Goal: Task Accomplishment & Management: Manage account settings

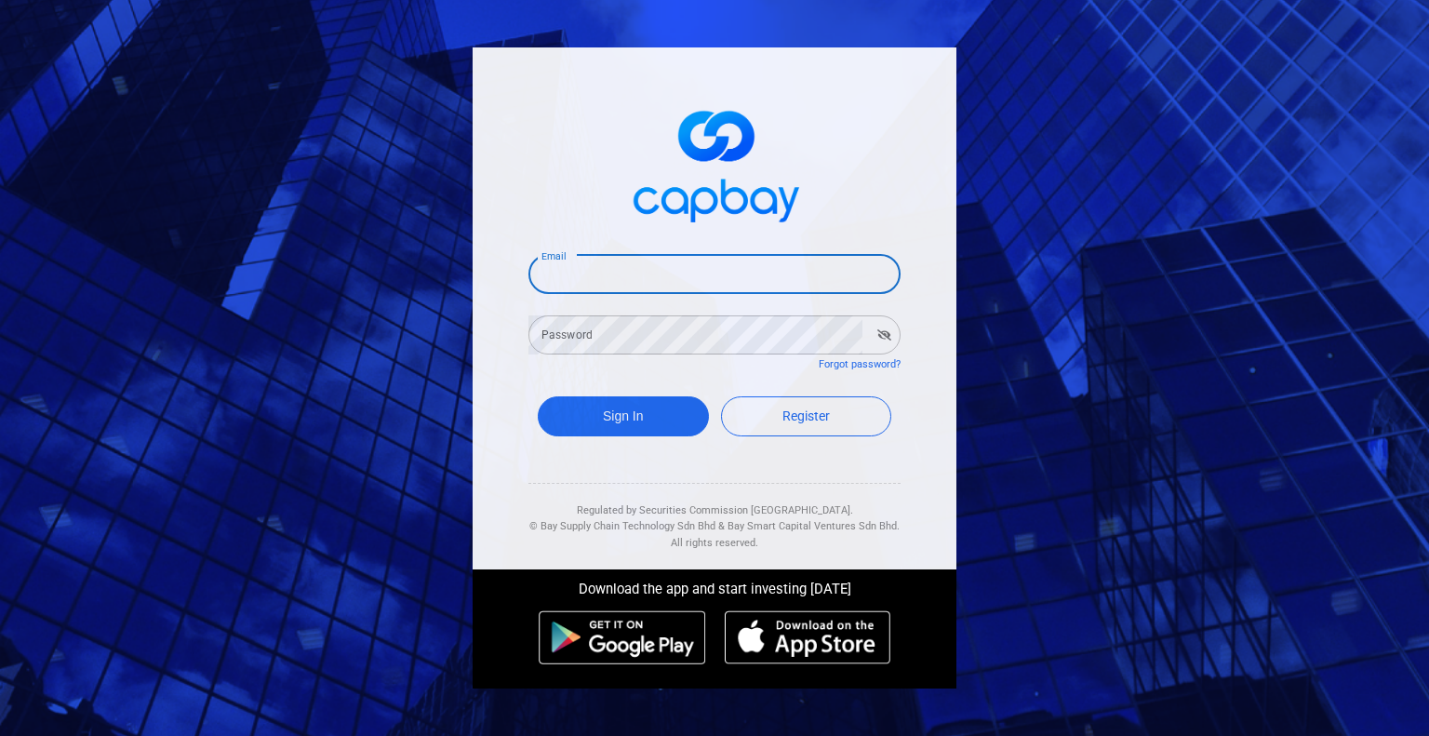
click at [657, 279] on input "Email" at bounding box center [714, 274] width 372 height 39
type input "[EMAIL_ADDRESS][DOMAIN_NAME]"
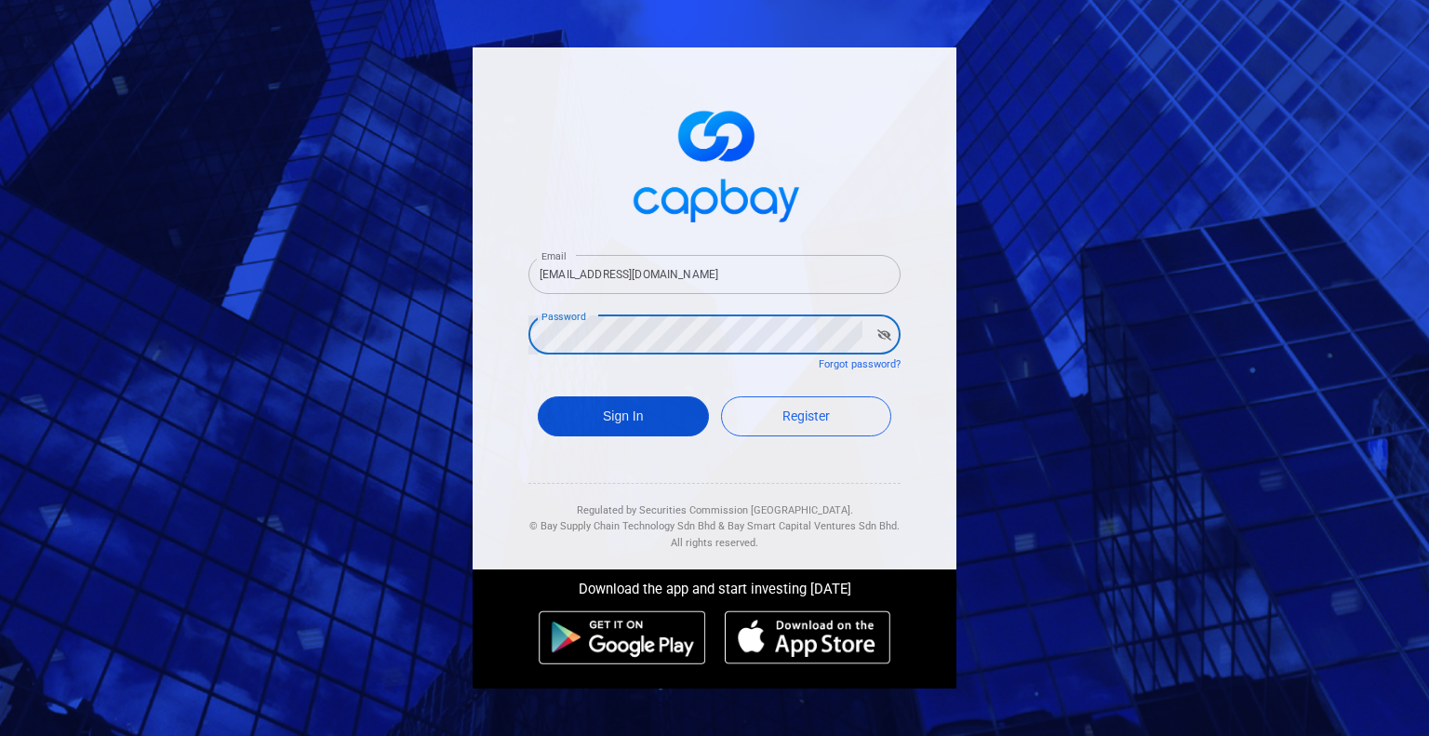
click at [655, 422] on button "Sign In" at bounding box center [623, 416] width 171 height 40
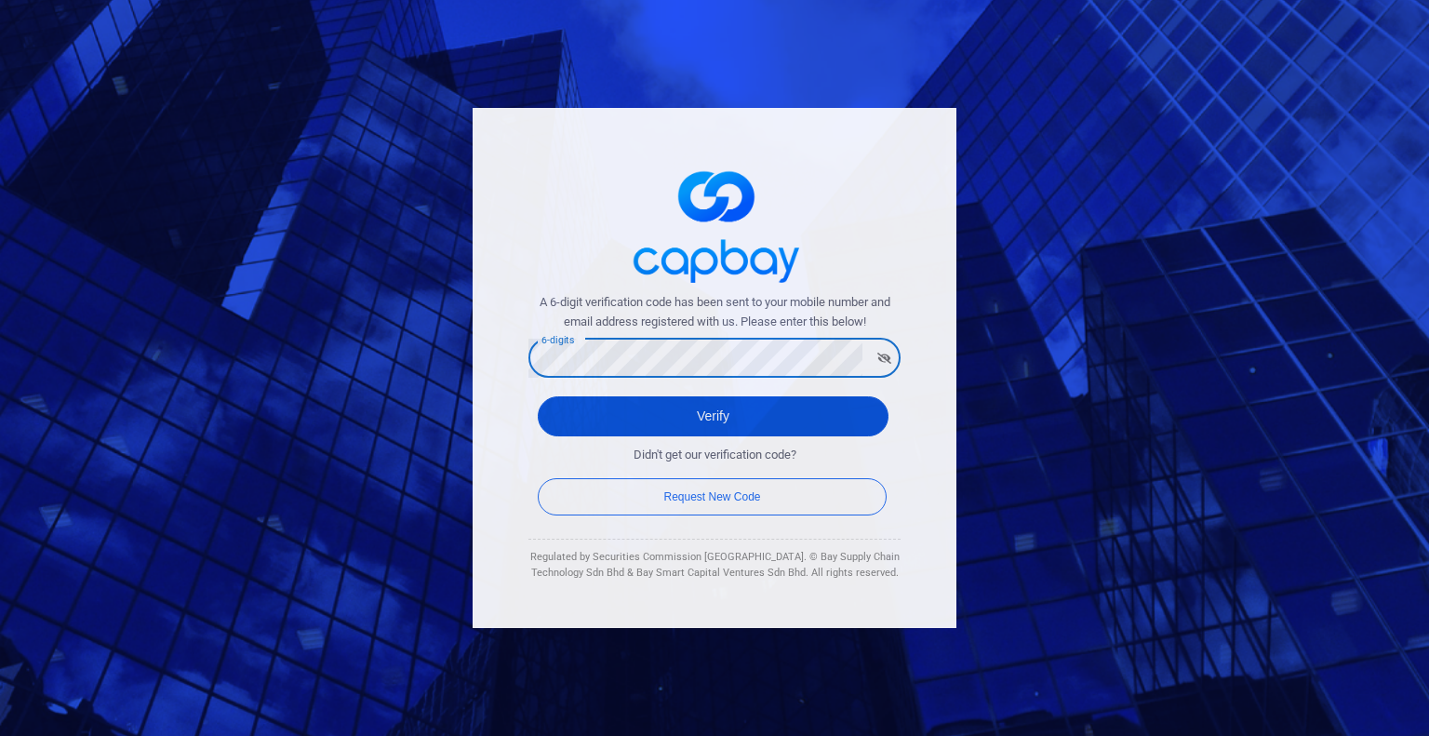
click at [686, 411] on button "Verify" at bounding box center [713, 416] width 351 height 40
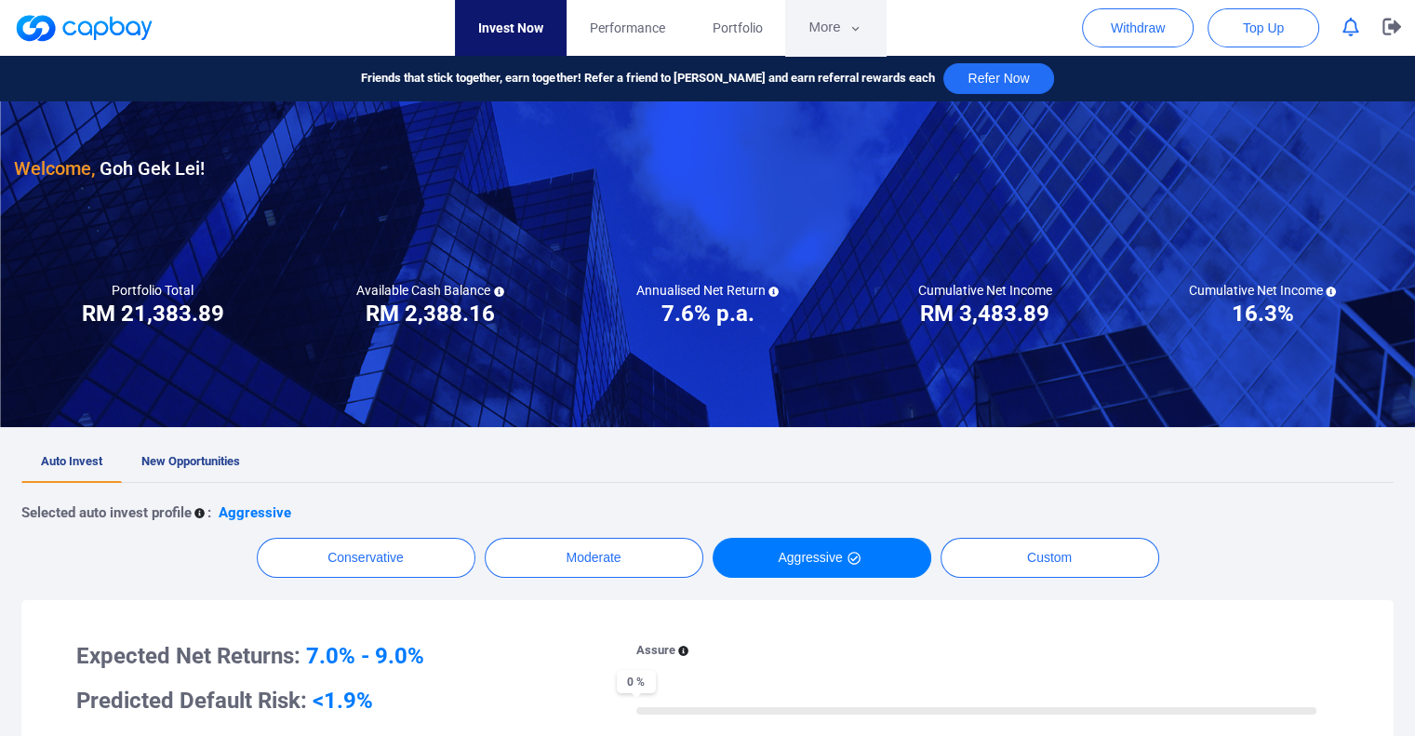
click at [824, 17] on button "More" at bounding box center [835, 28] width 100 height 56
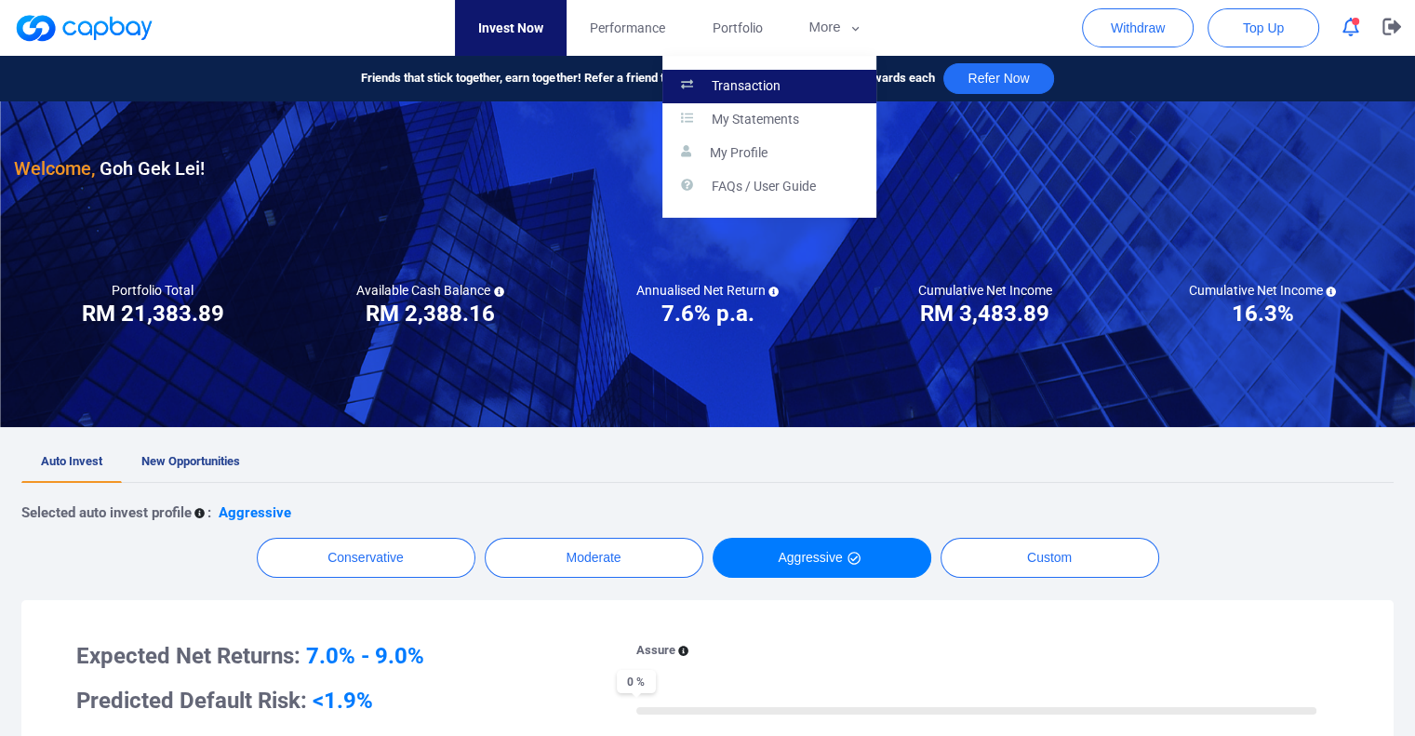
click at [797, 88] on link "Transaction" at bounding box center [769, 86] width 214 height 33
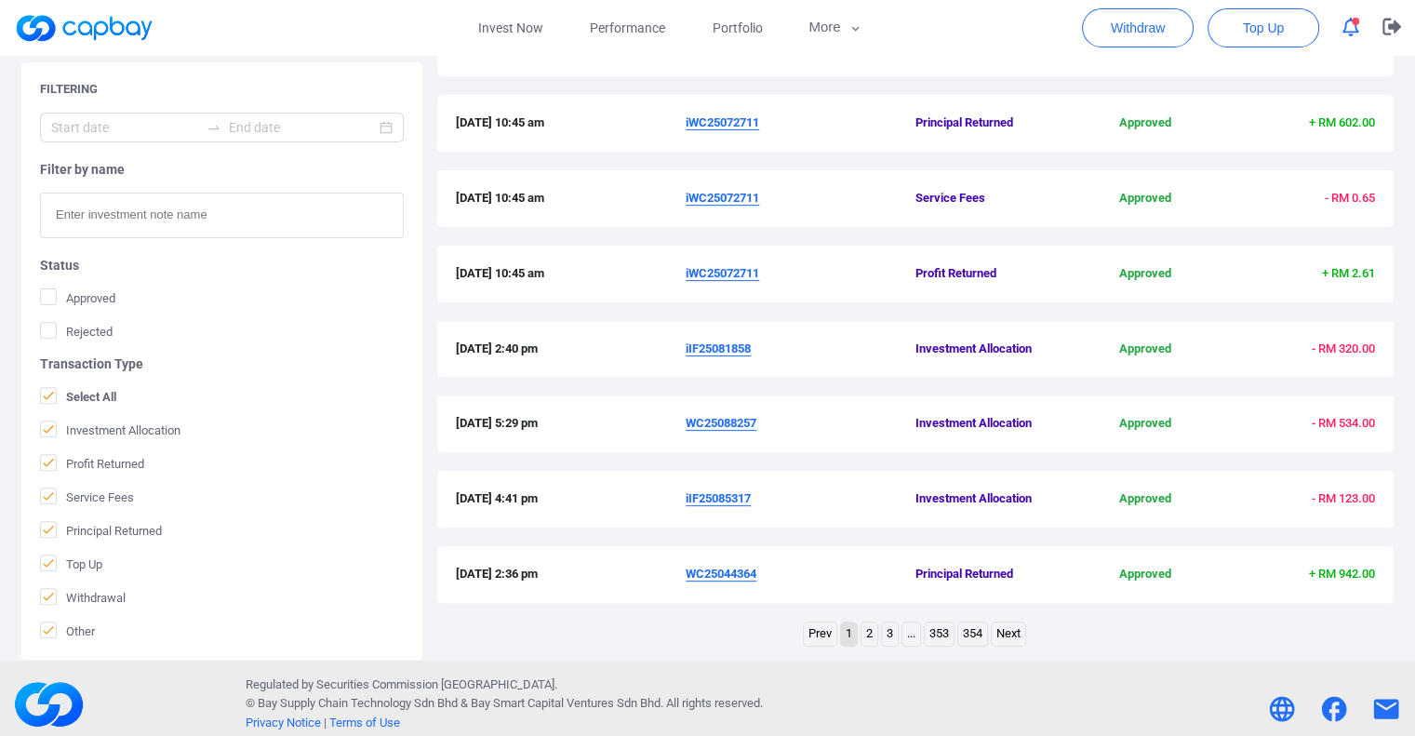
scroll to position [588, 0]
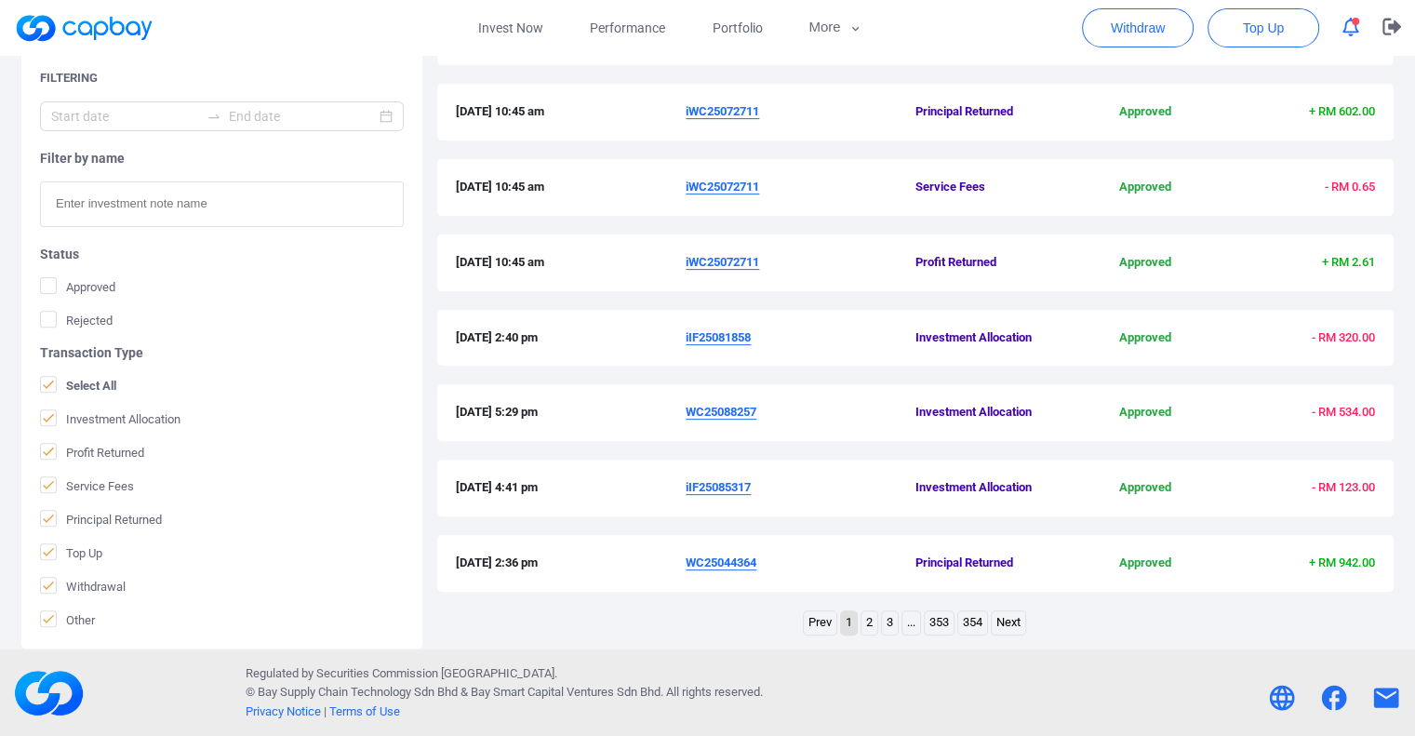
click at [867, 623] on link "2" at bounding box center [869, 622] width 16 height 23
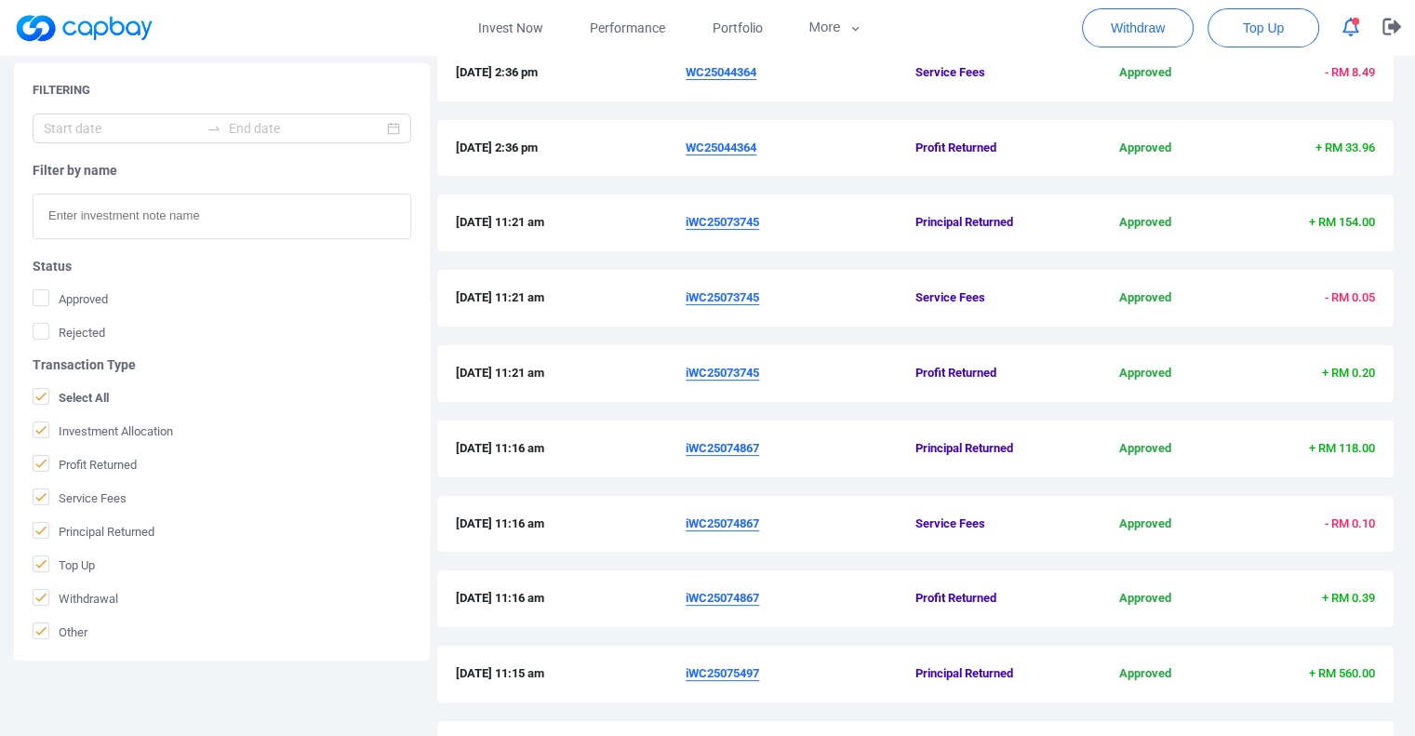
scroll to position [0, 0]
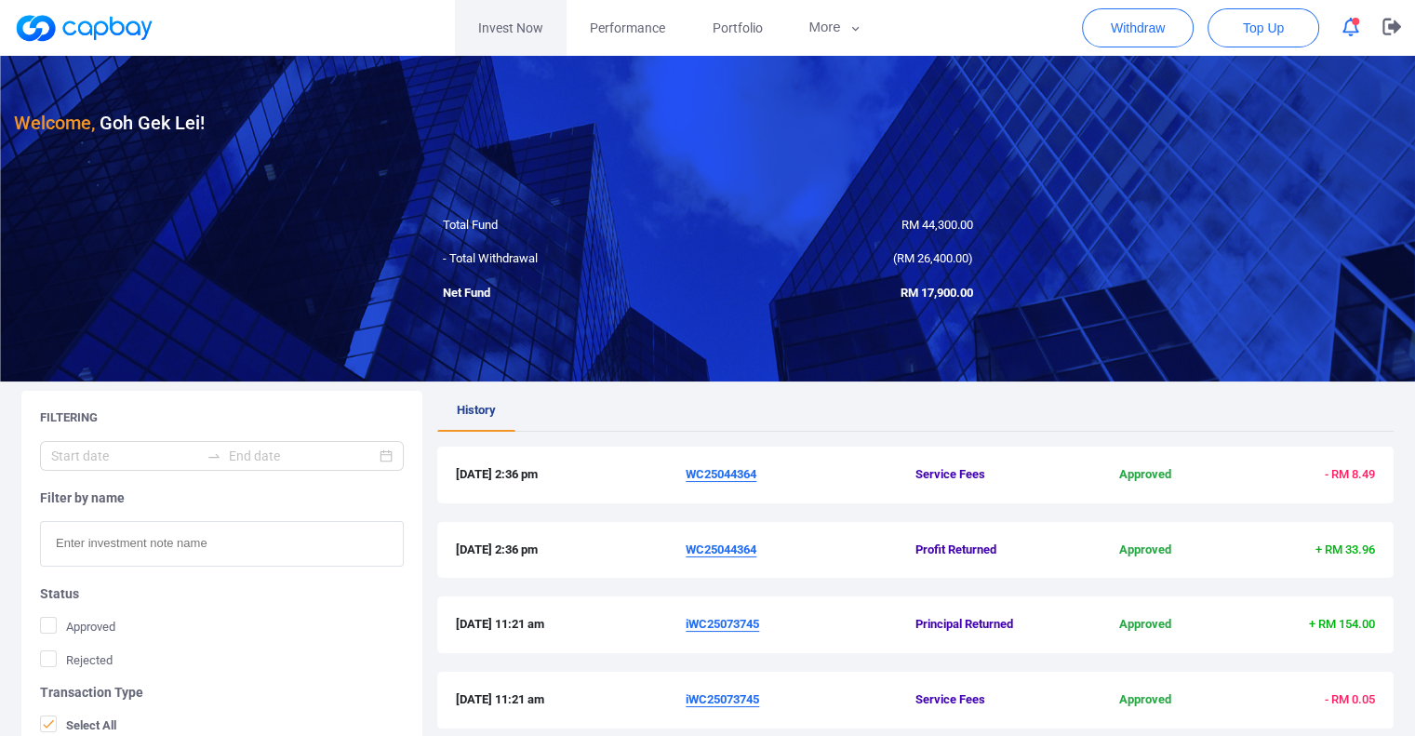
click at [541, 33] on link "Invest Now" at bounding box center [511, 28] width 112 height 56
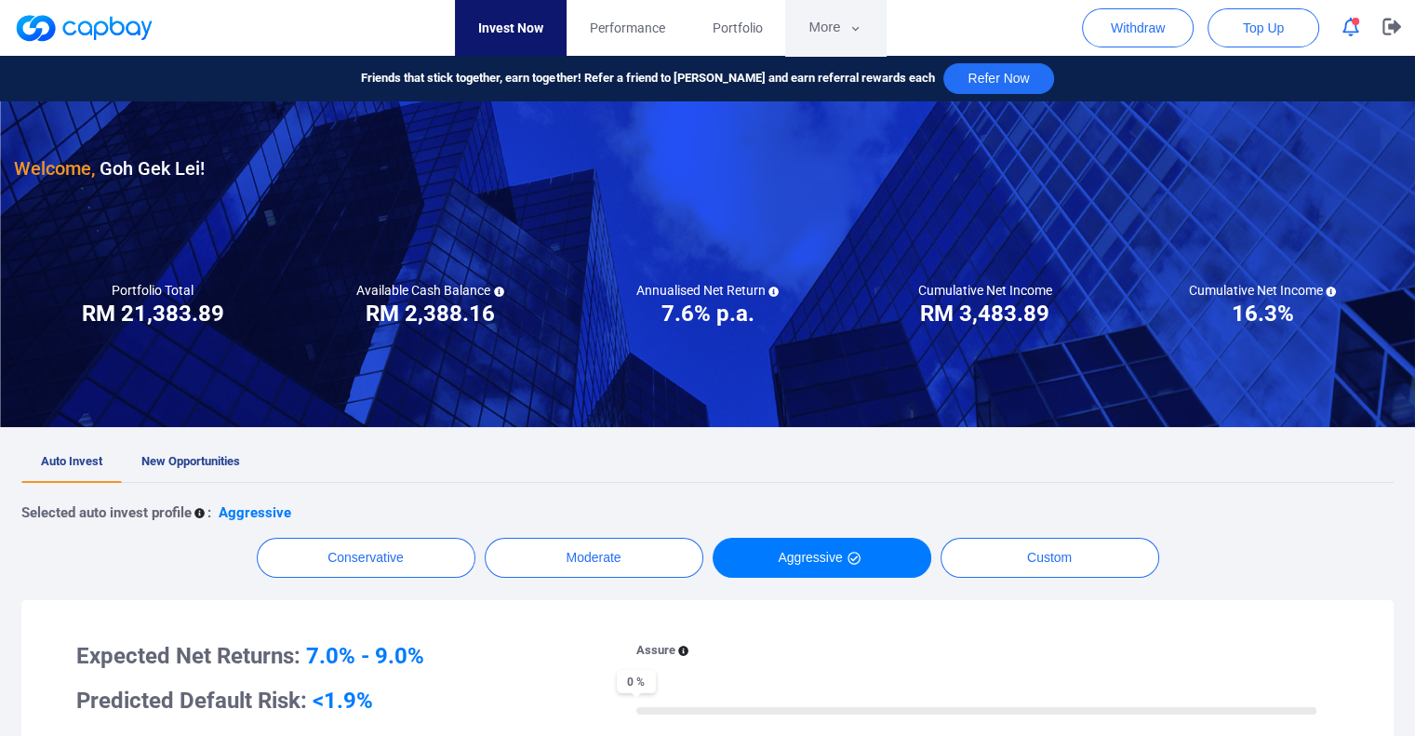
click at [837, 22] on button "More" at bounding box center [835, 28] width 100 height 56
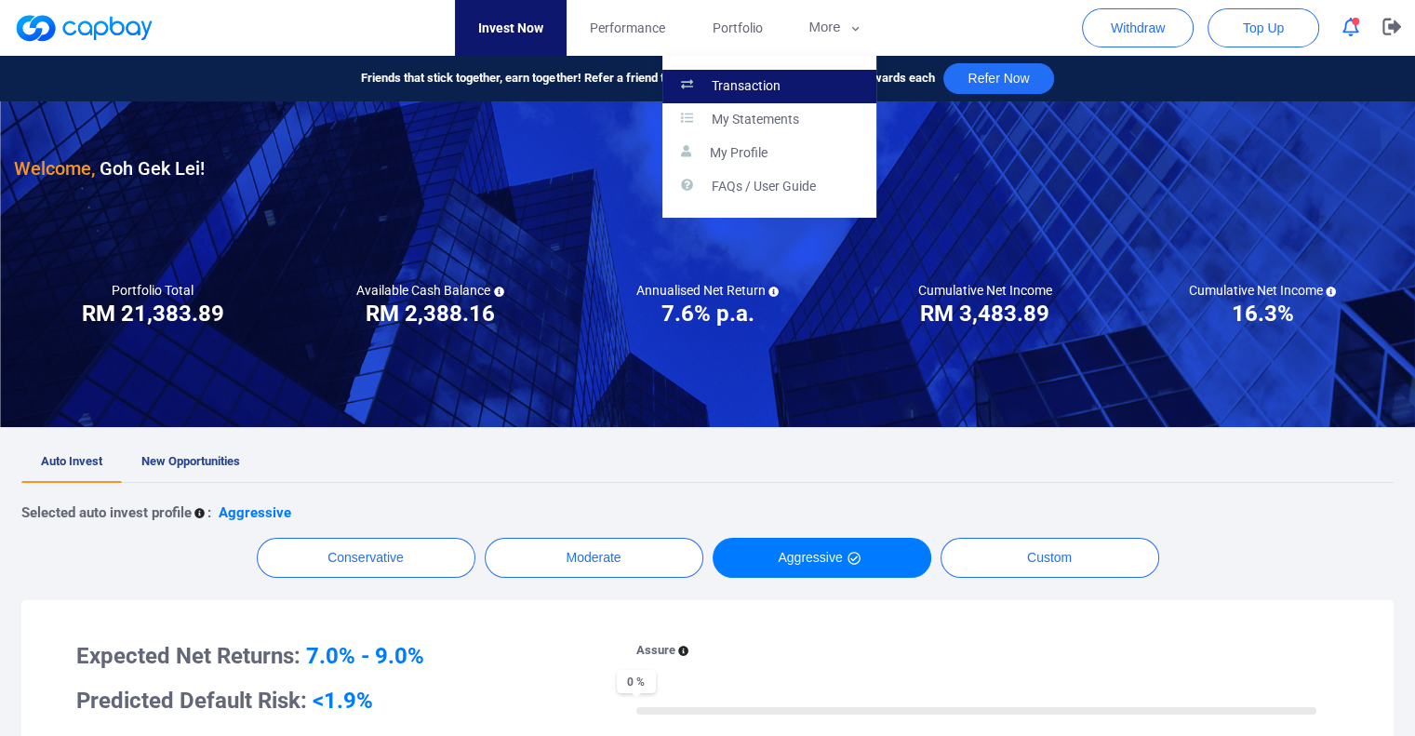
click at [770, 85] on p "Transaction" at bounding box center [746, 86] width 69 height 17
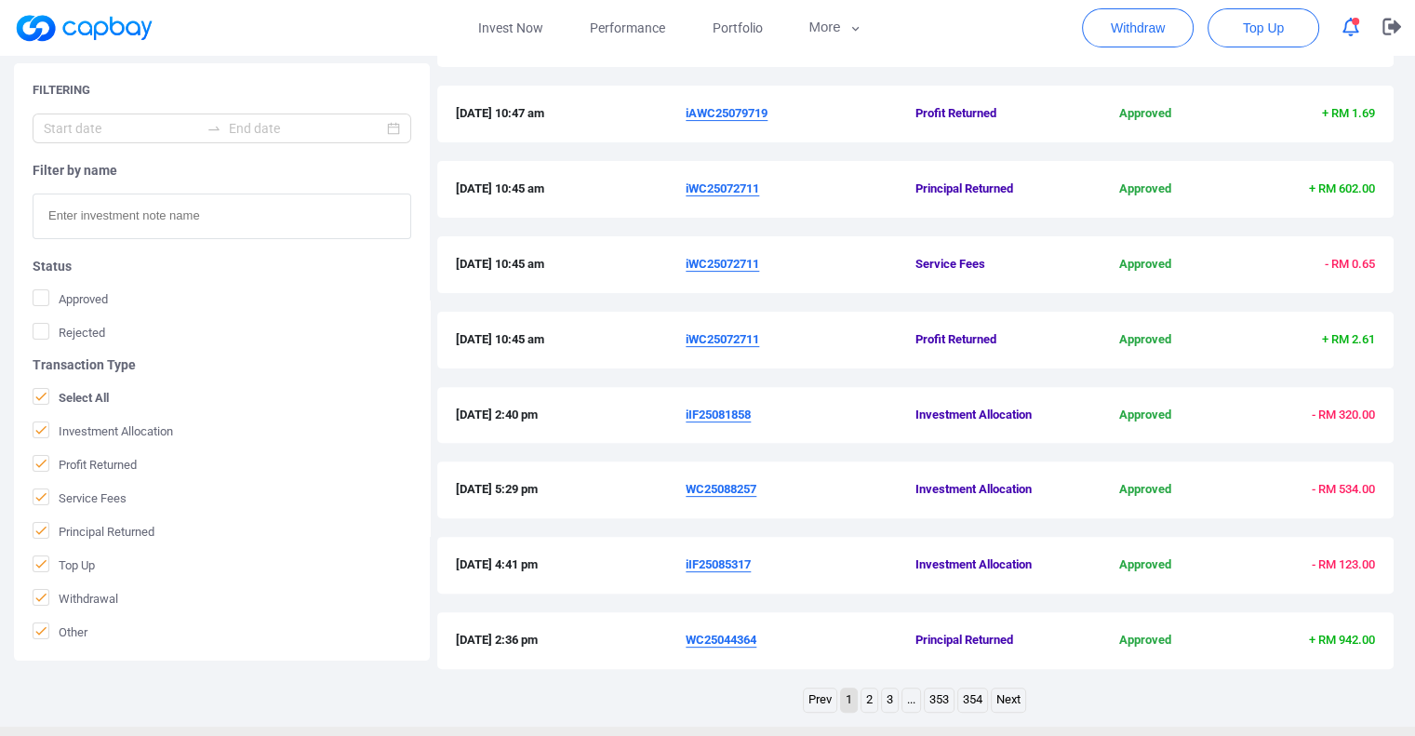
scroll to position [588, 0]
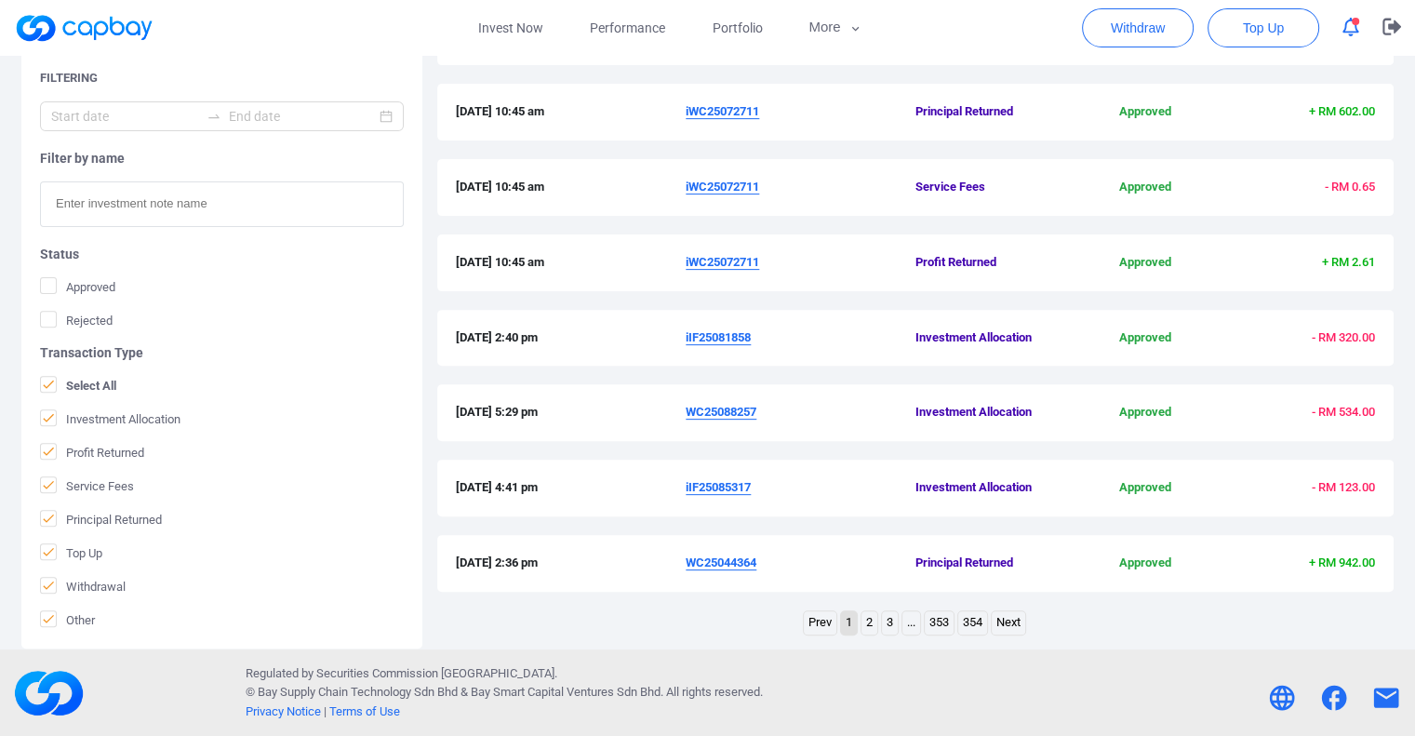
click at [884, 629] on link "3" at bounding box center [890, 622] width 16 height 23
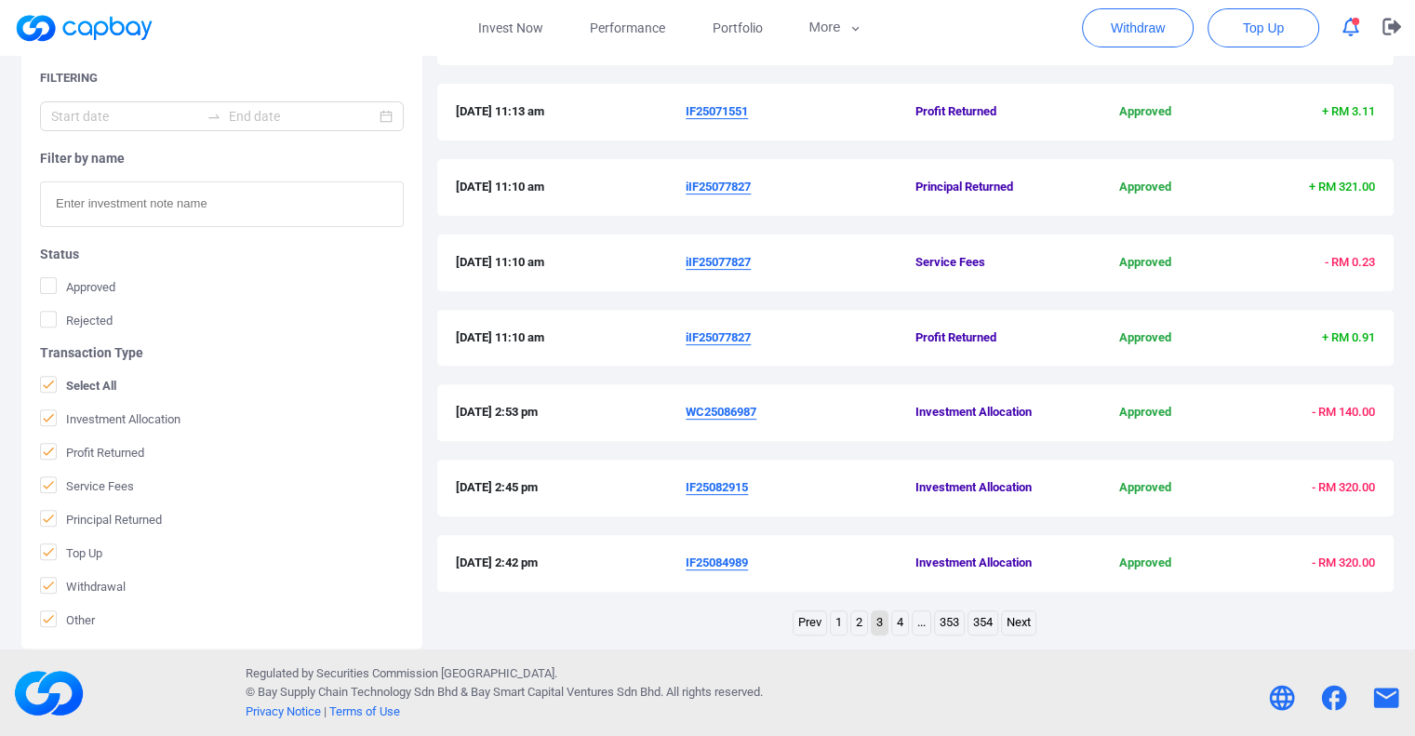
click at [900, 620] on link "4" at bounding box center [900, 622] width 16 height 23
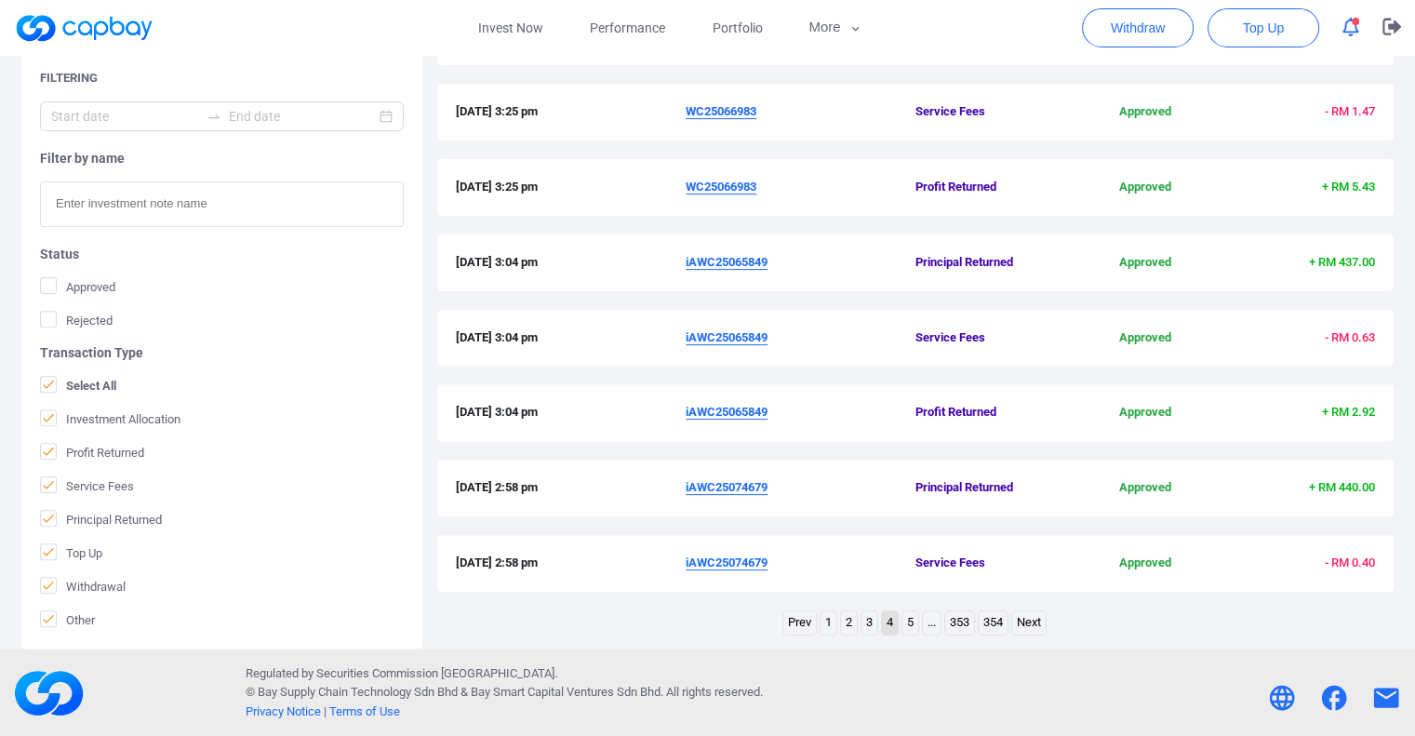
click at [863, 630] on link "3" at bounding box center [869, 622] width 16 height 23
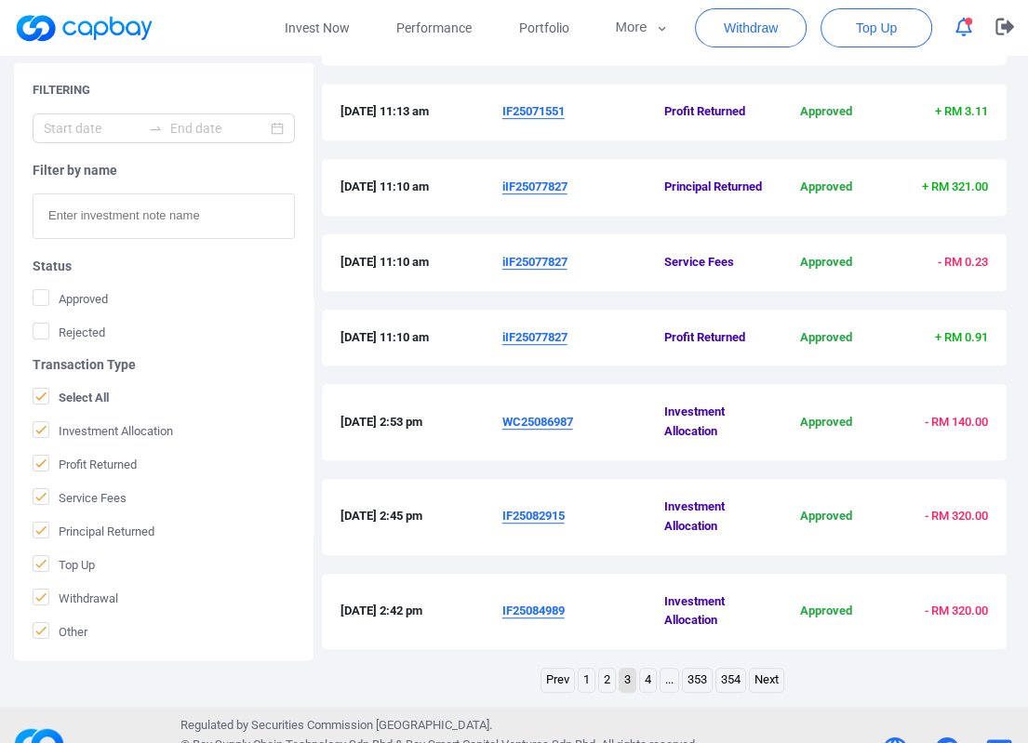
click at [530, 185] on u "iIF25077827" at bounding box center [534, 187] width 65 height 14
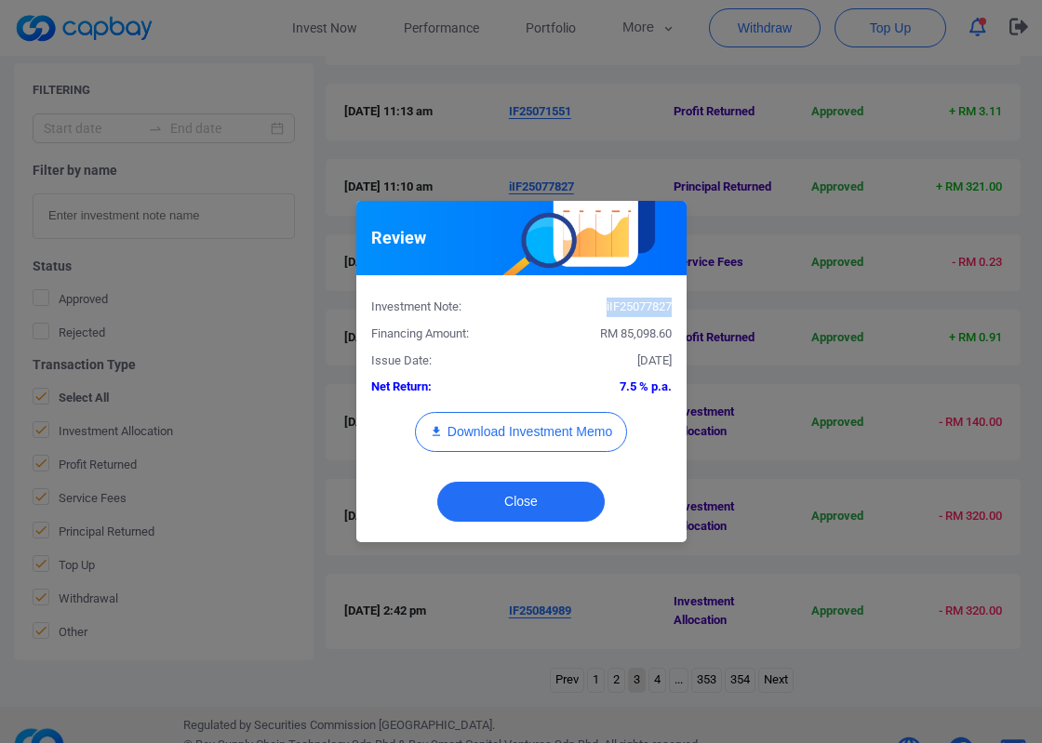
drag, startPoint x: 674, startPoint y: 304, endPoint x: 597, endPoint y: 311, distance: 76.6
click at [597, 311] on div "iIF25077827" at bounding box center [603, 308] width 165 height 20
copy div "iIF25077827"
click at [550, 496] on button "Close" at bounding box center [520, 502] width 167 height 40
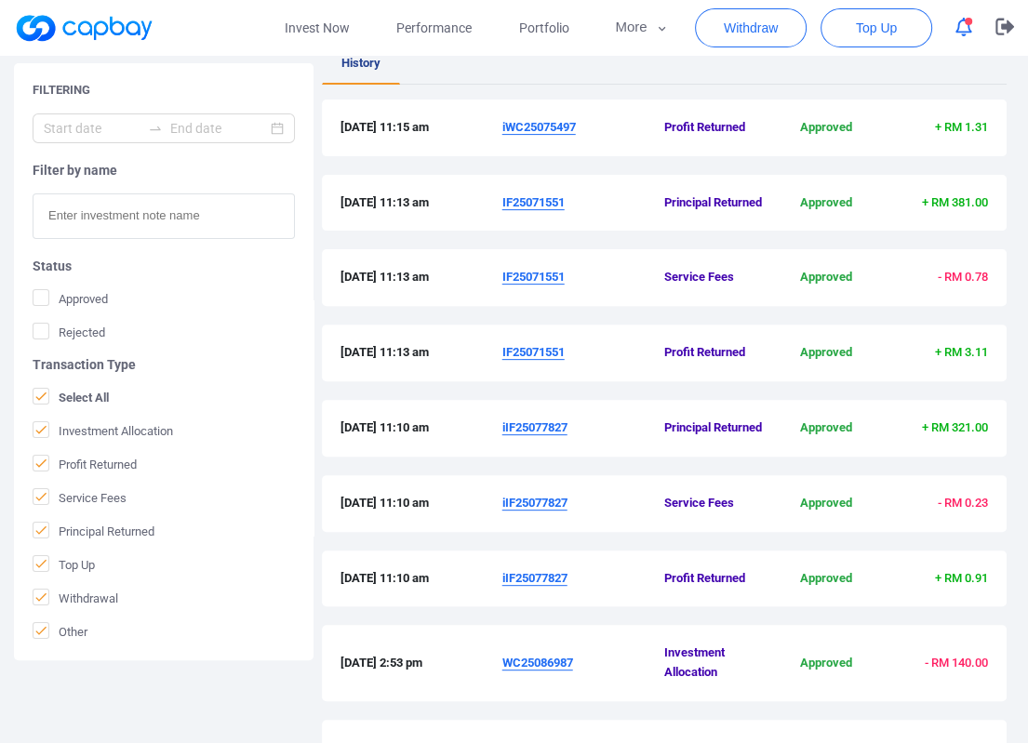
scroll to position [309, 0]
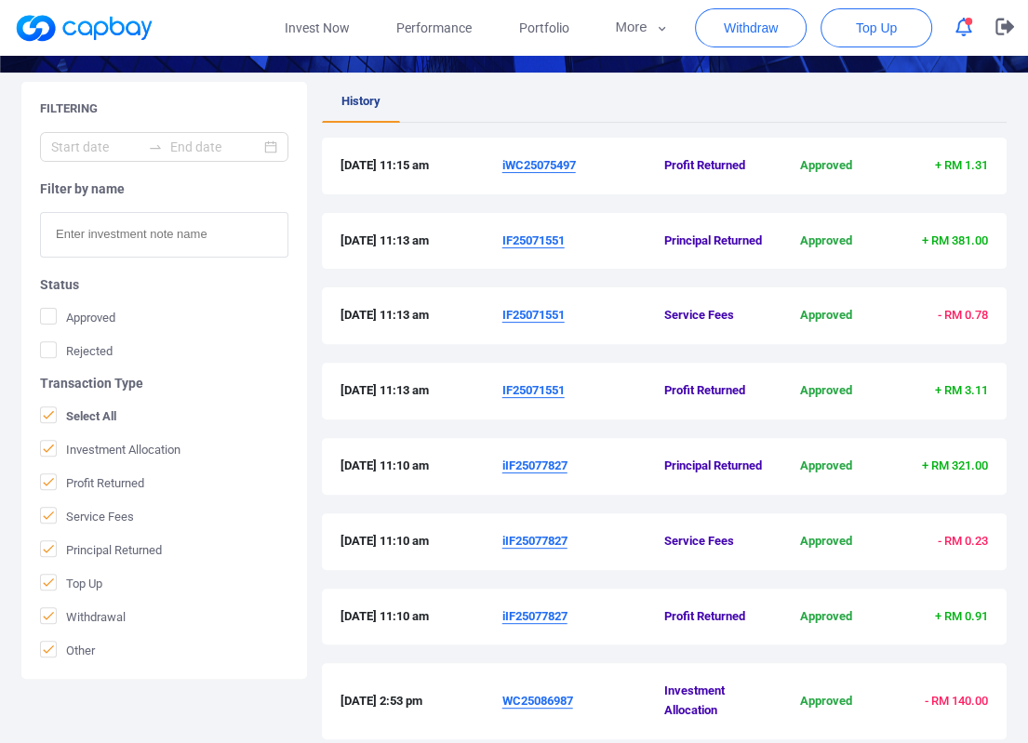
click at [550, 241] on u "IF25071551" at bounding box center [533, 241] width 62 height 14
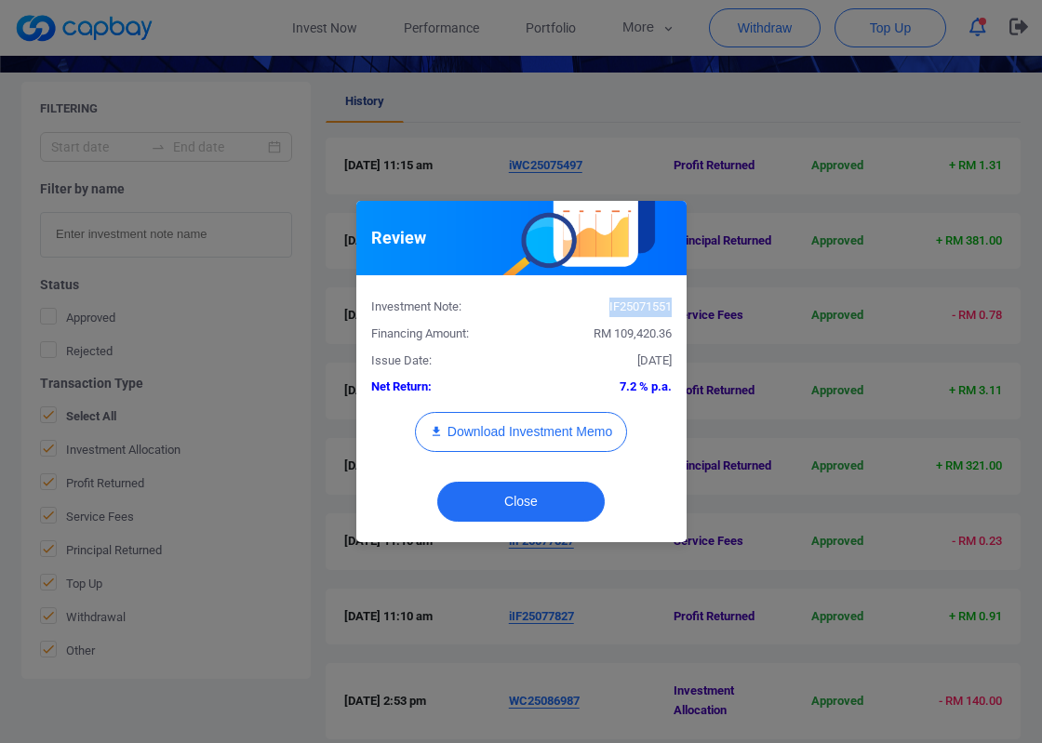
drag, startPoint x: 671, startPoint y: 310, endPoint x: 602, endPoint y: 310, distance: 68.8
click at [602, 310] on div "IF25071551" at bounding box center [603, 308] width 165 height 20
copy div "IF25071551"
click at [548, 500] on button "Close" at bounding box center [520, 502] width 167 height 40
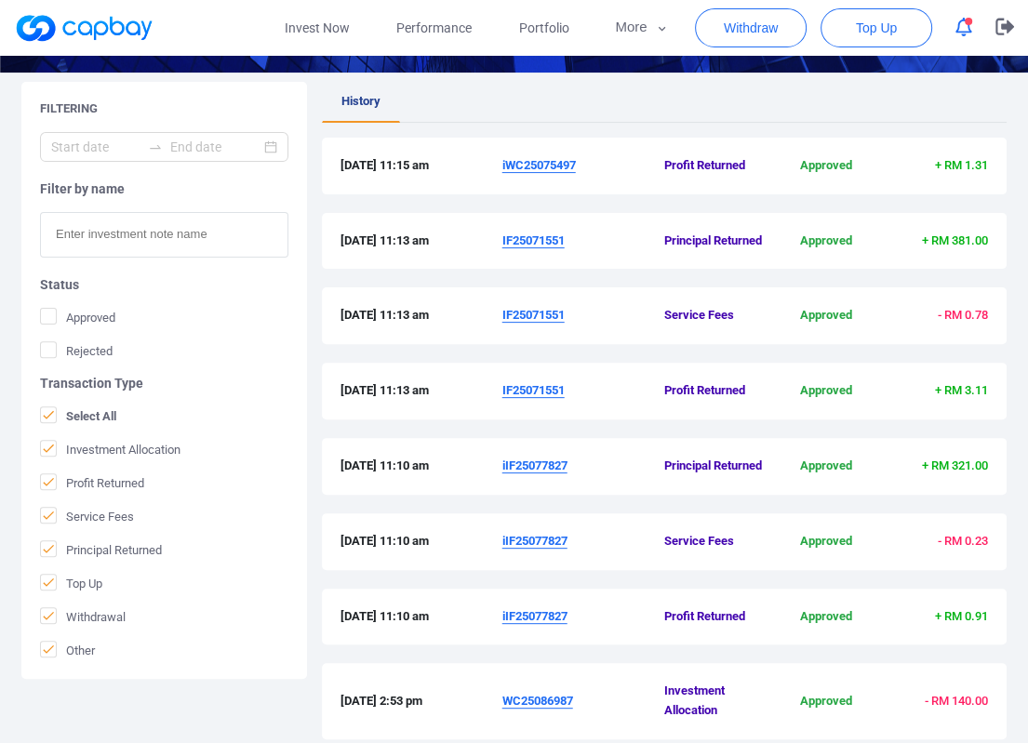
scroll to position [216, 0]
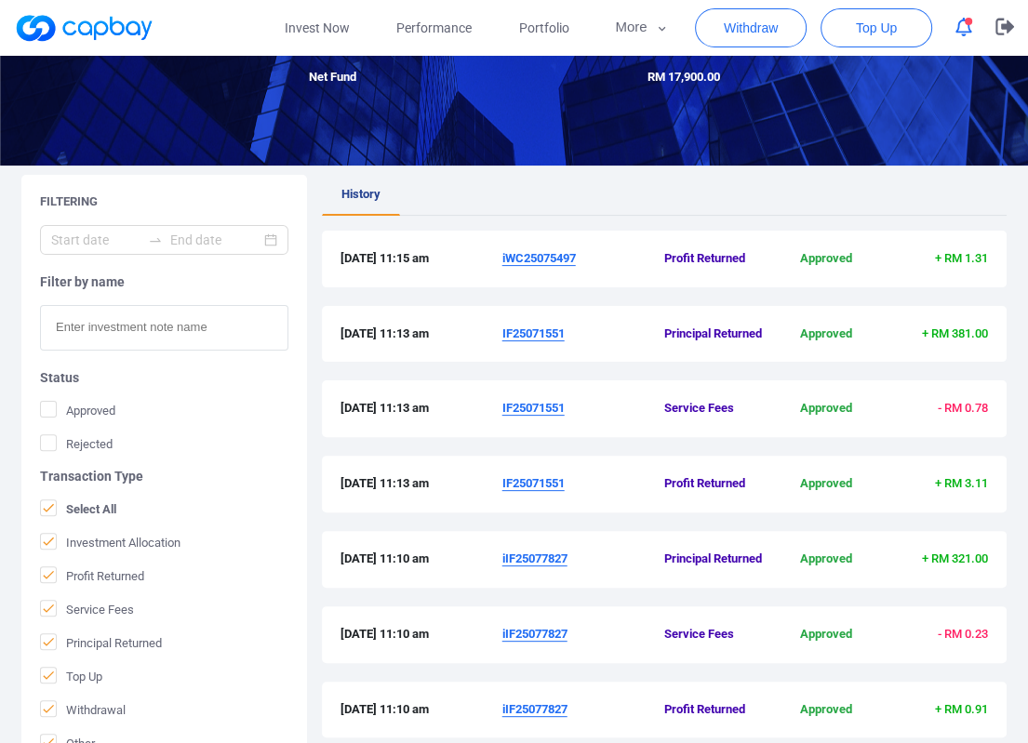
click at [736, 189] on ul "History" at bounding box center [665, 195] width 686 height 41
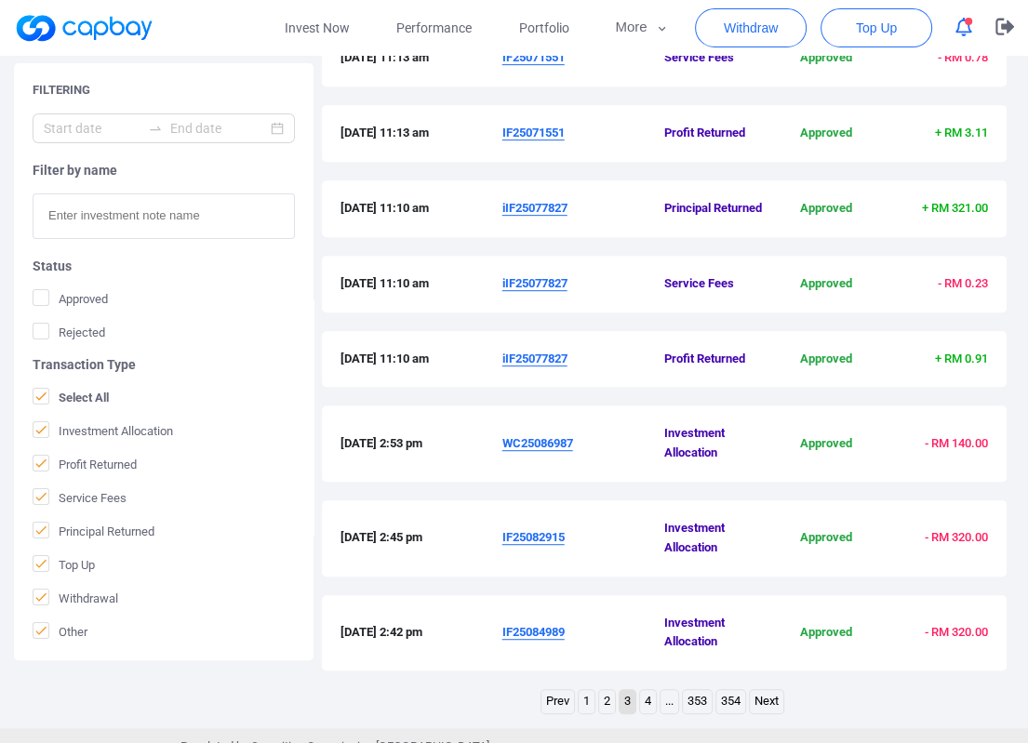
scroll to position [627, 0]
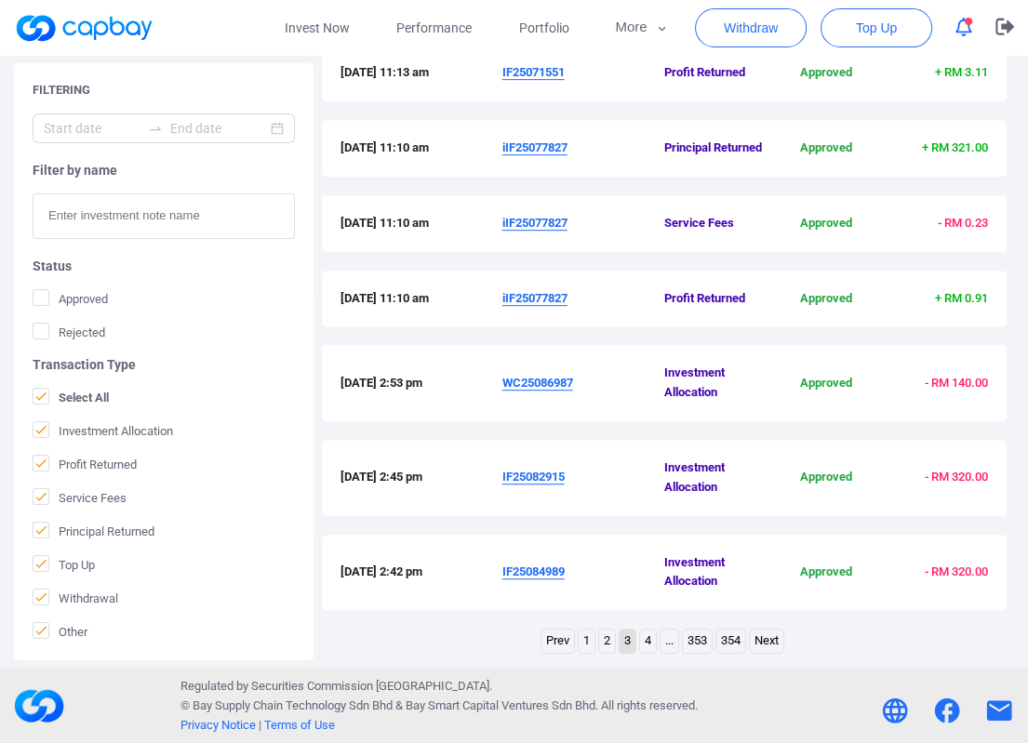
click at [607, 644] on link "2" at bounding box center [607, 641] width 16 height 23
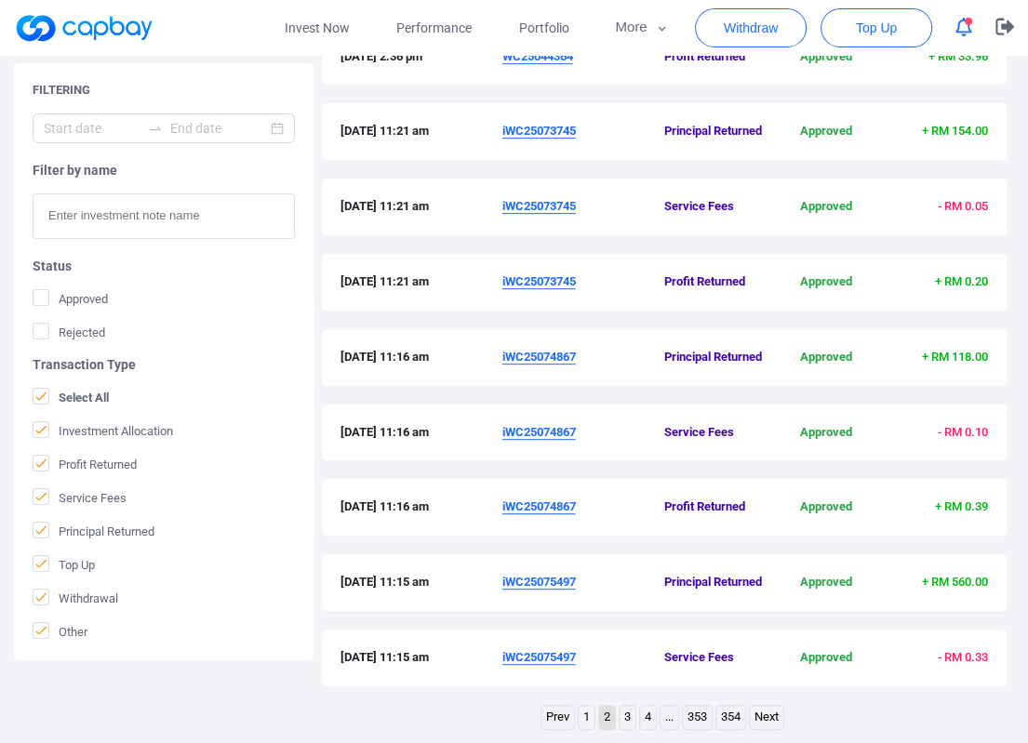
scroll to position [569, 0]
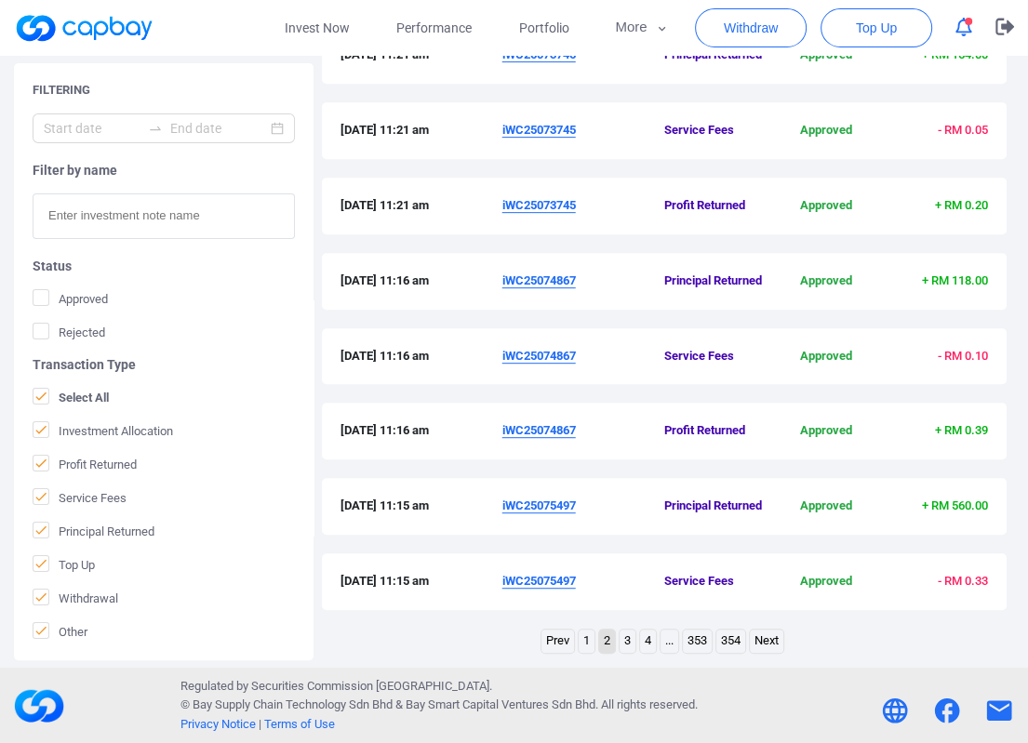
click at [521, 505] on u "iWC25075497" at bounding box center [538, 506] width 73 height 14
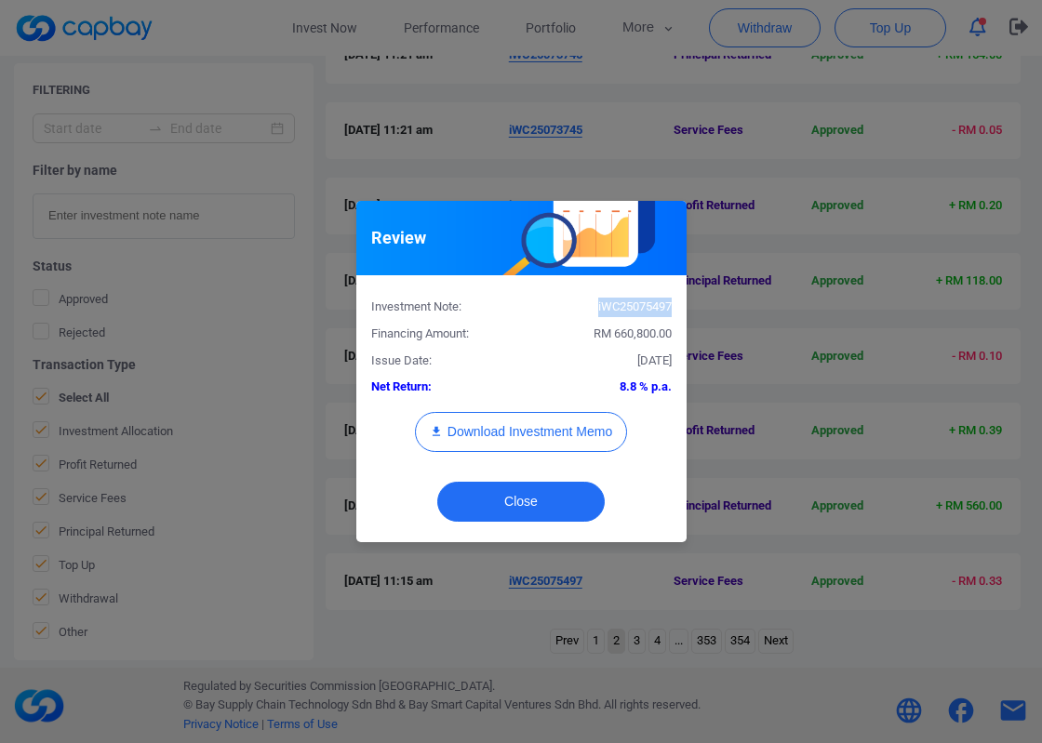
drag, startPoint x: 672, startPoint y: 306, endPoint x: 594, endPoint y: 306, distance: 78.1
click at [594, 306] on div "iWC25075497" at bounding box center [603, 308] width 165 height 20
copy div "iWC25075497"
click at [558, 502] on button "Close" at bounding box center [520, 502] width 167 height 40
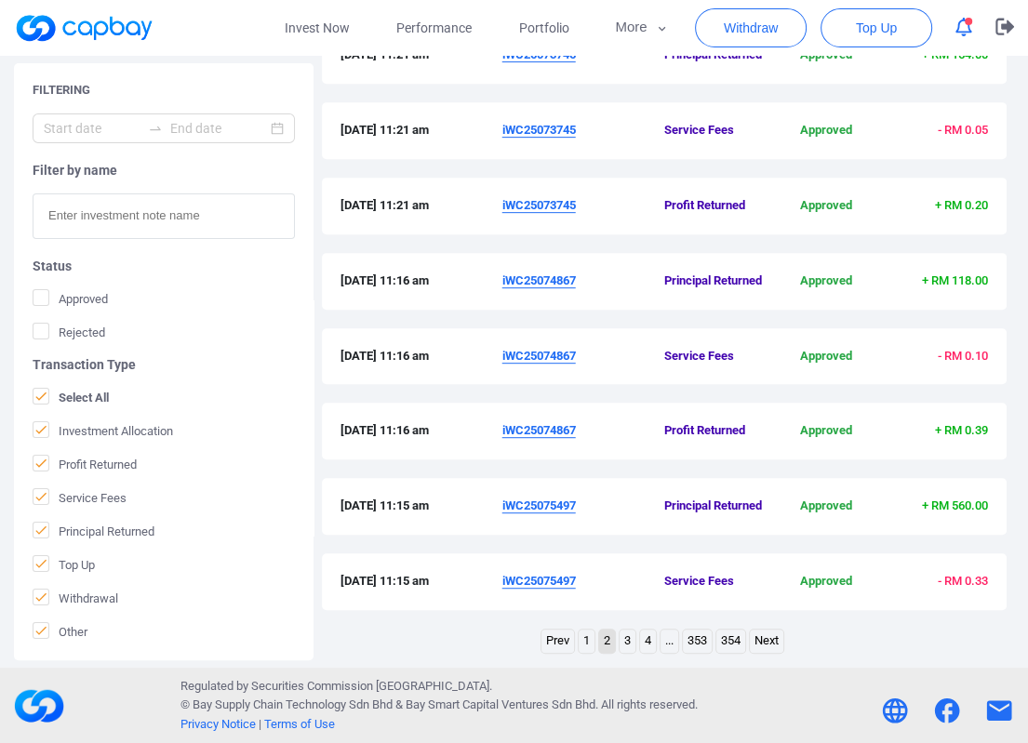
click at [543, 280] on u "iWC25074867" at bounding box center [538, 281] width 73 height 14
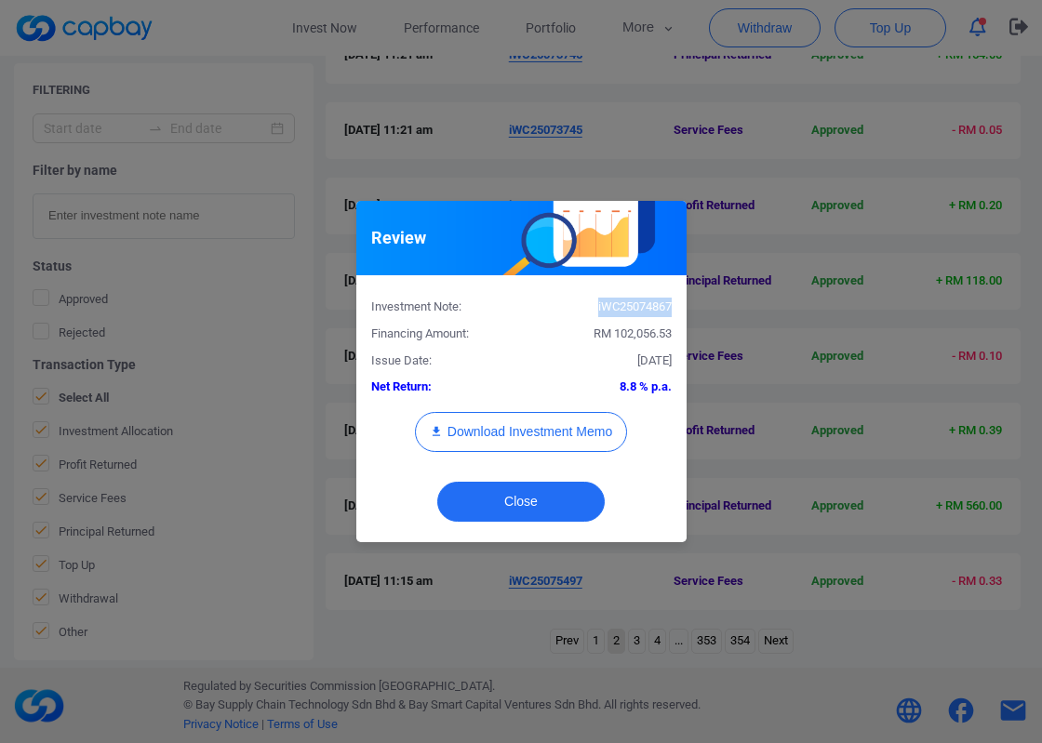
drag, startPoint x: 670, startPoint y: 309, endPoint x: 580, endPoint y: 307, distance: 90.3
click at [580, 307] on div "iWC25074867" at bounding box center [603, 308] width 165 height 20
copy div "iWC25074867"
click at [513, 494] on button "Close" at bounding box center [520, 502] width 167 height 40
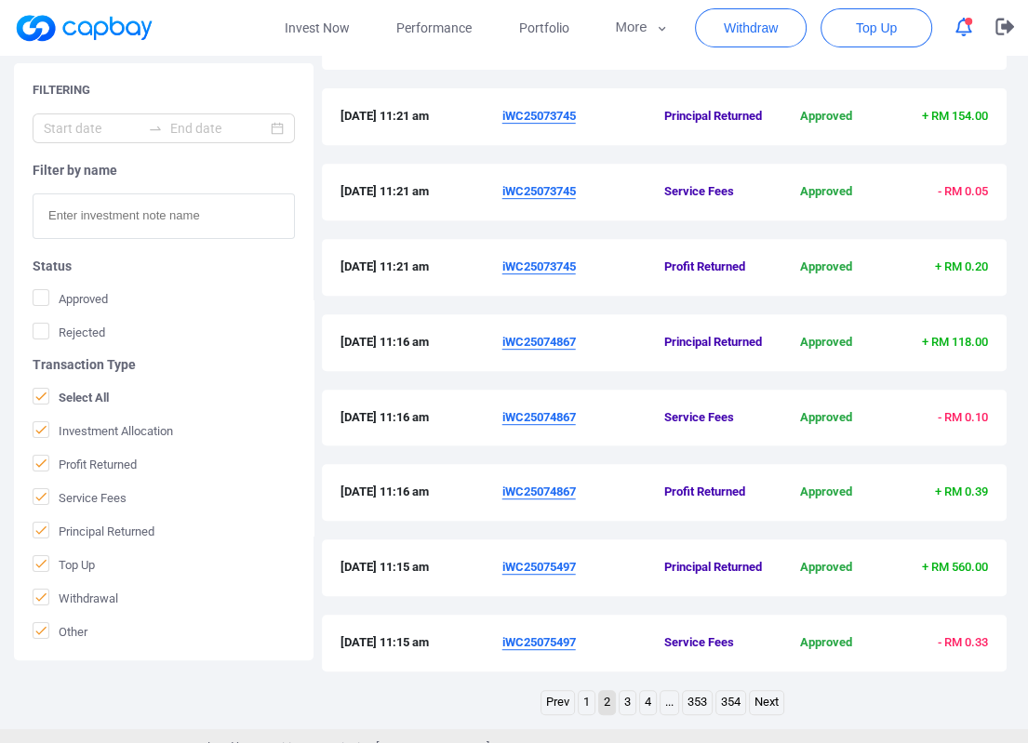
scroll to position [476, 0]
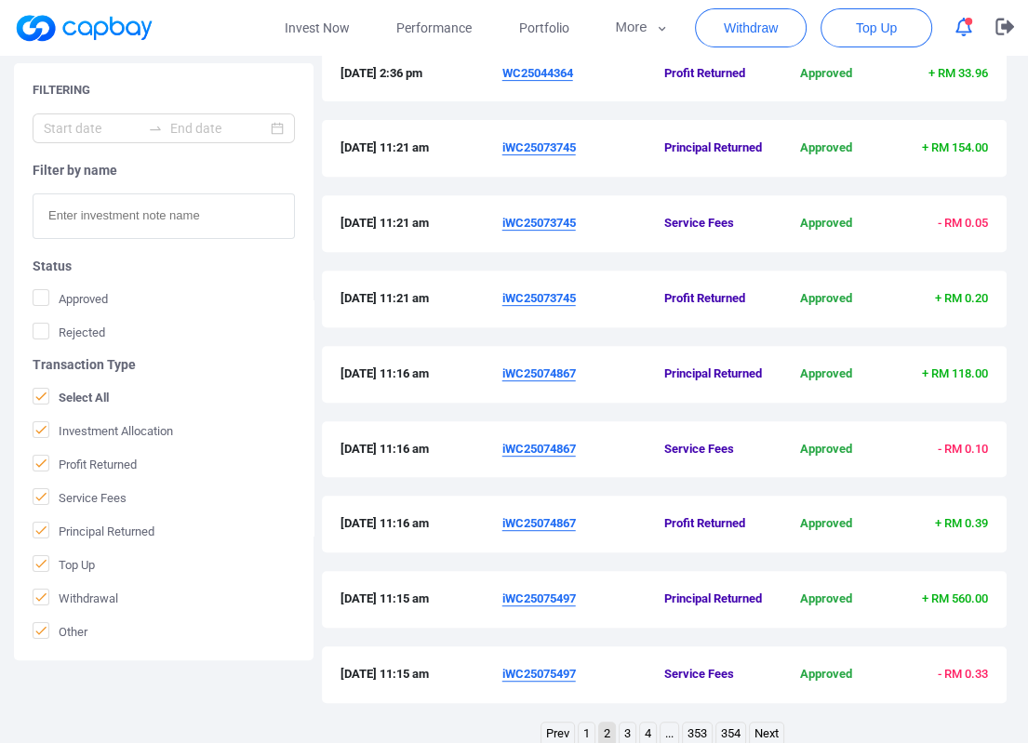
click at [537, 148] on u "iWC25073745" at bounding box center [538, 147] width 73 height 14
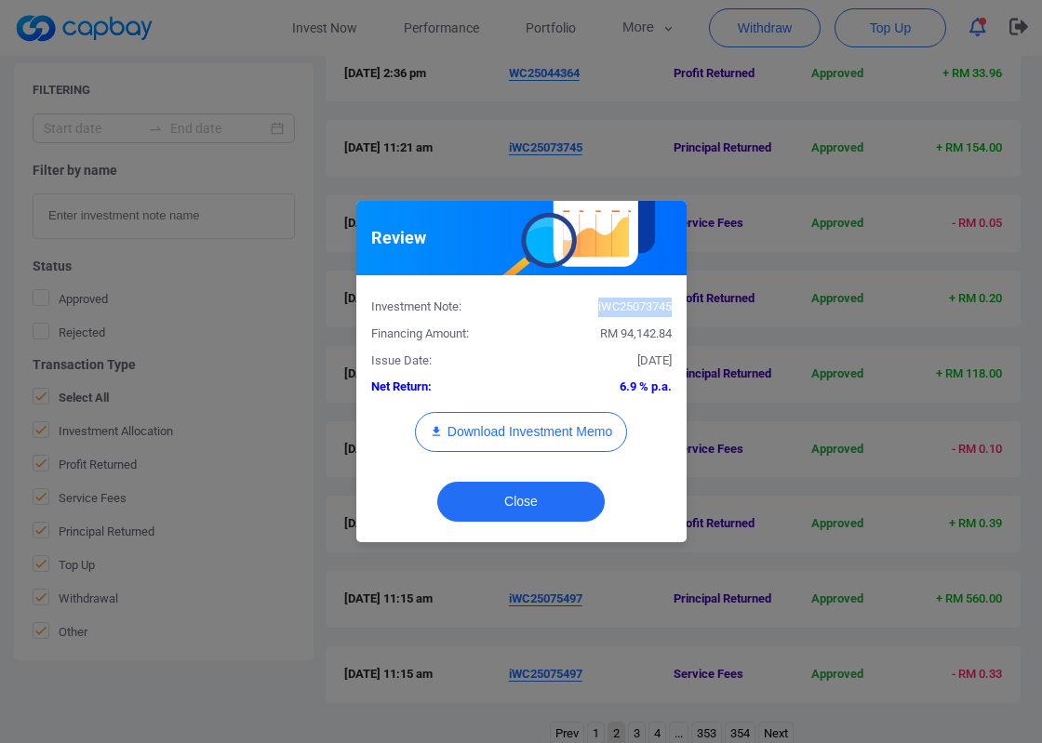
drag, startPoint x: 671, startPoint y: 308, endPoint x: 589, endPoint y: 311, distance: 81.9
click at [589, 311] on div "iWC25073745" at bounding box center [603, 308] width 165 height 20
copy div "iWC25073745"
click at [538, 496] on button "Close" at bounding box center [520, 502] width 167 height 40
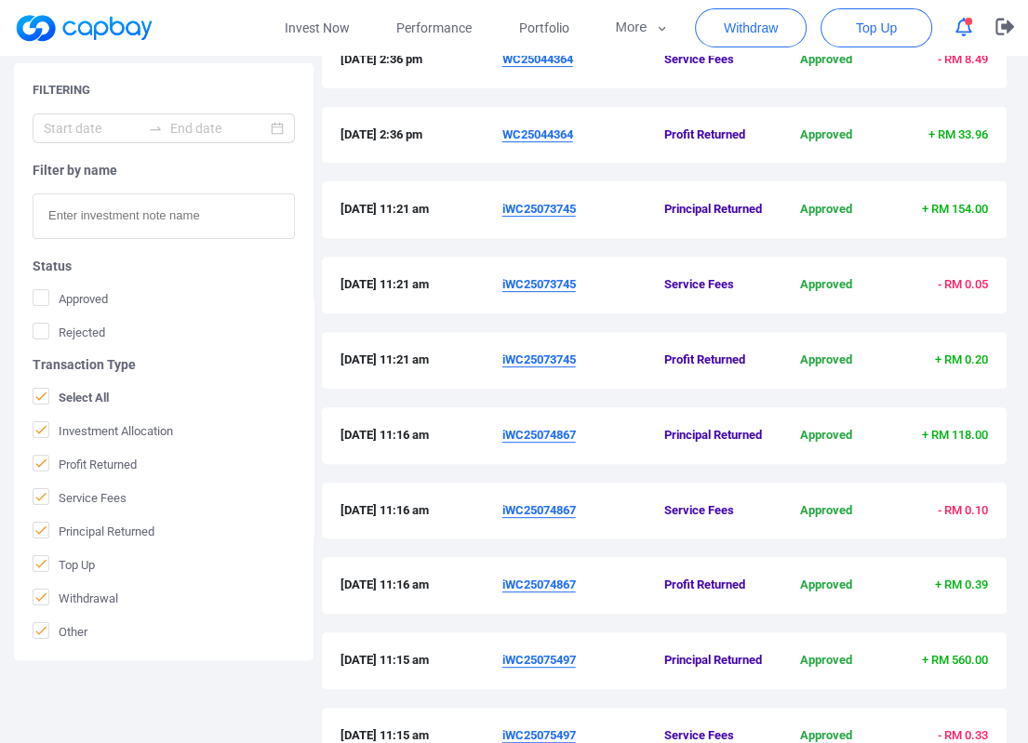
scroll to position [290, 0]
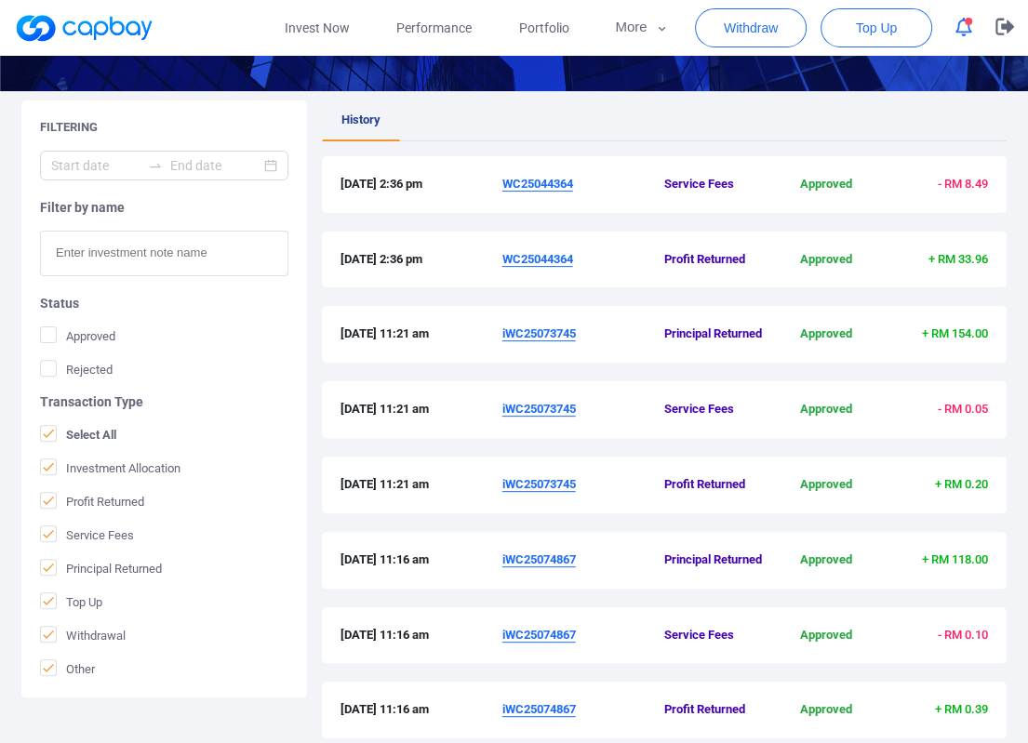
click at [673, 133] on ul "History" at bounding box center [665, 120] width 686 height 41
click at [561, 189] on u "WC25044364" at bounding box center [537, 184] width 71 height 14
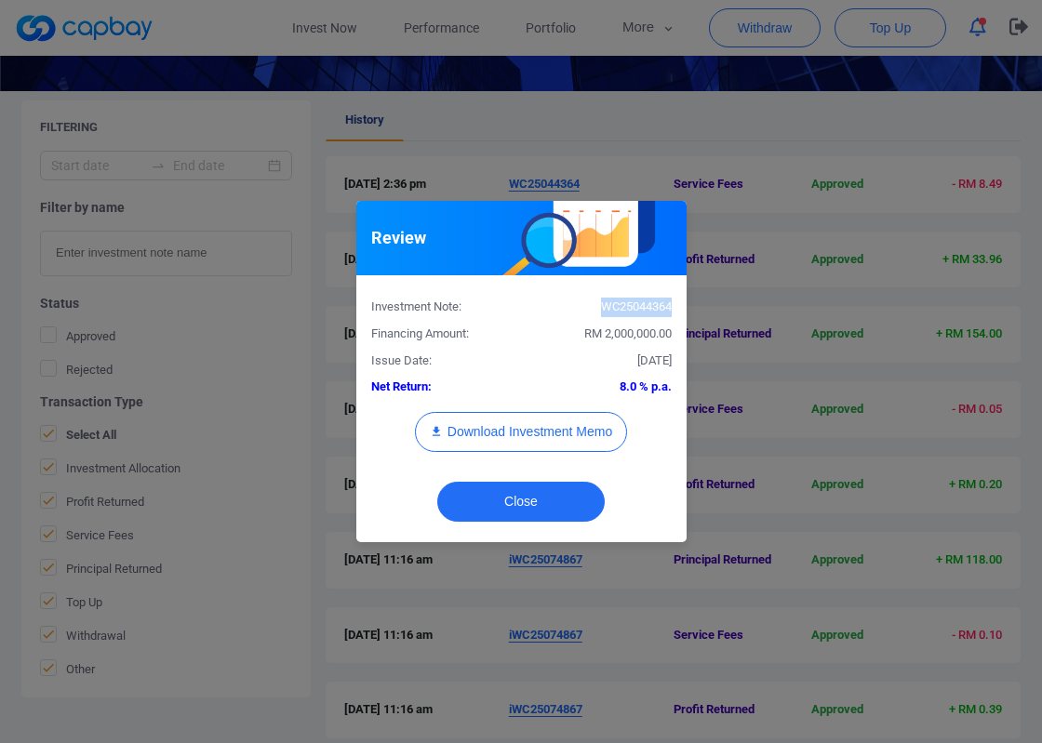
drag, startPoint x: 670, startPoint y: 304, endPoint x: 585, endPoint y: 305, distance: 84.7
click at [585, 305] on div "WC25044364" at bounding box center [603, 308] width 165 height 20
copy div "WC25044364"
click at [510, 501] on button "Close" at bounding box center [520, 502] width 167 height 40
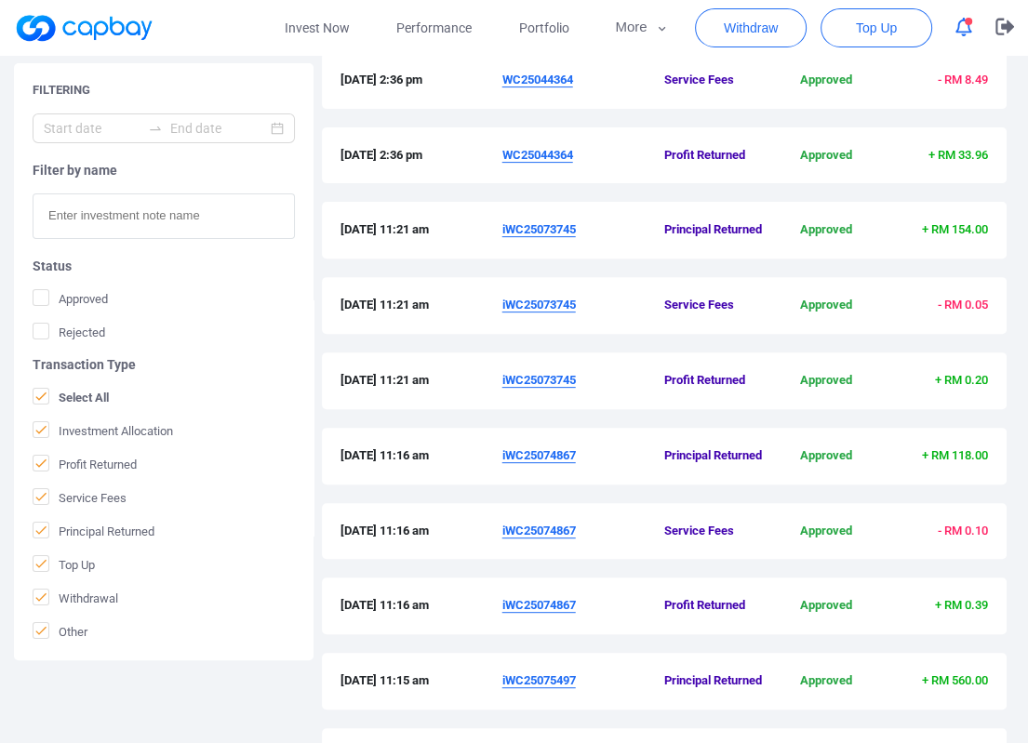
scroll to position [569, 0]
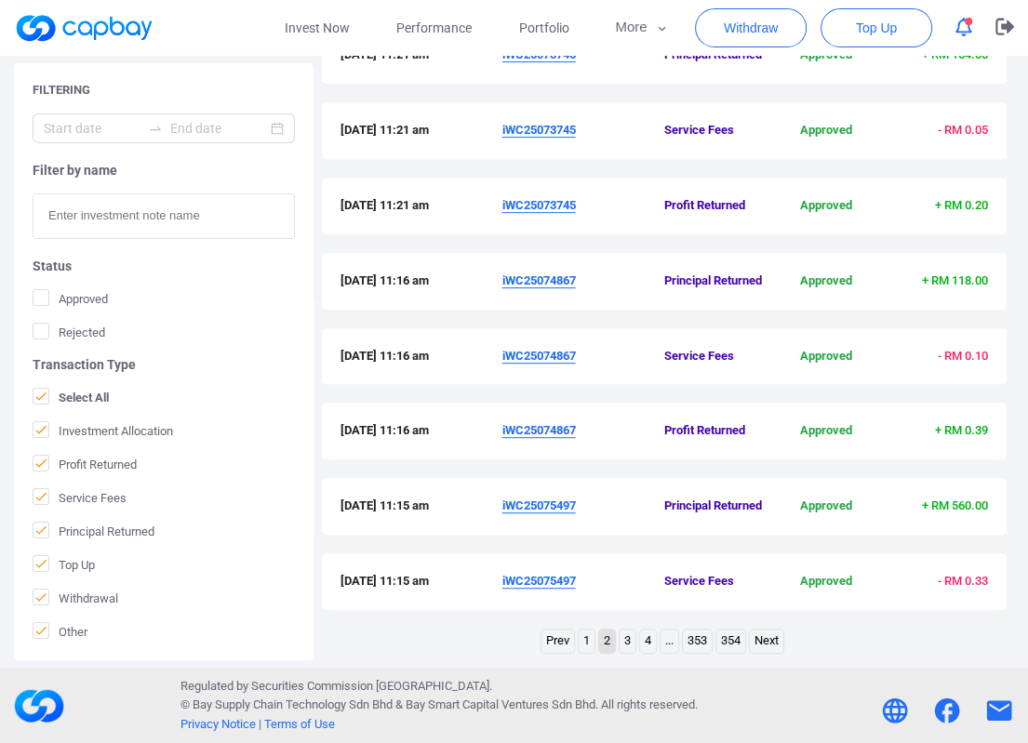
click at [587, 641] on link "1" at bounding box center [587, 641] width 16 height 23
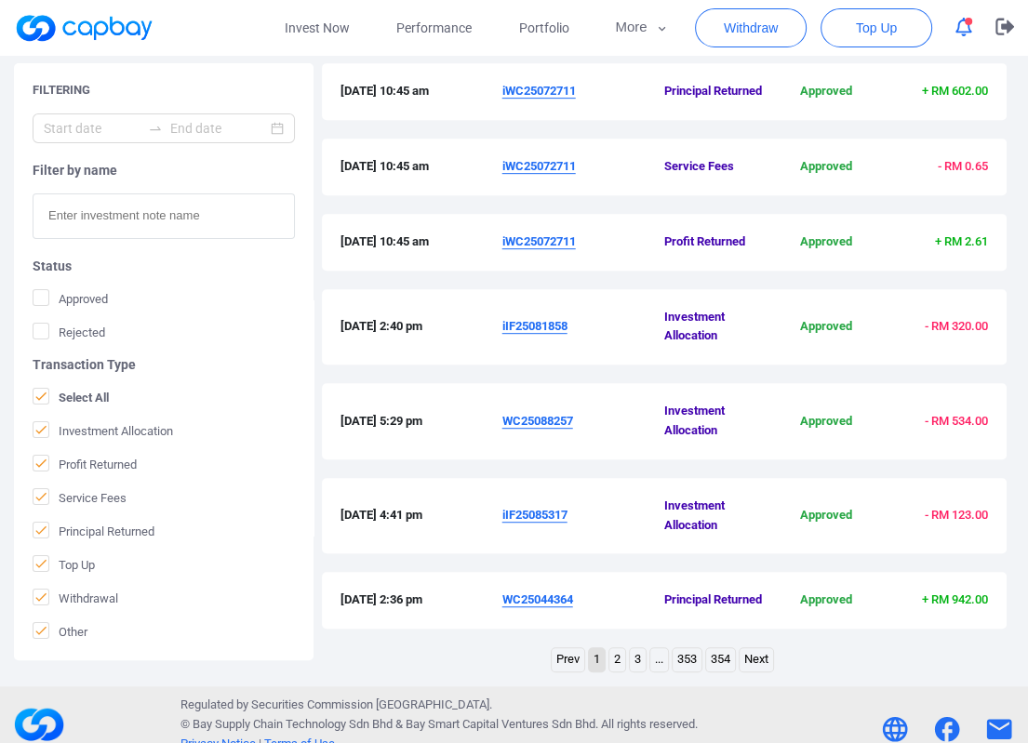
scroll to position [627, 0]
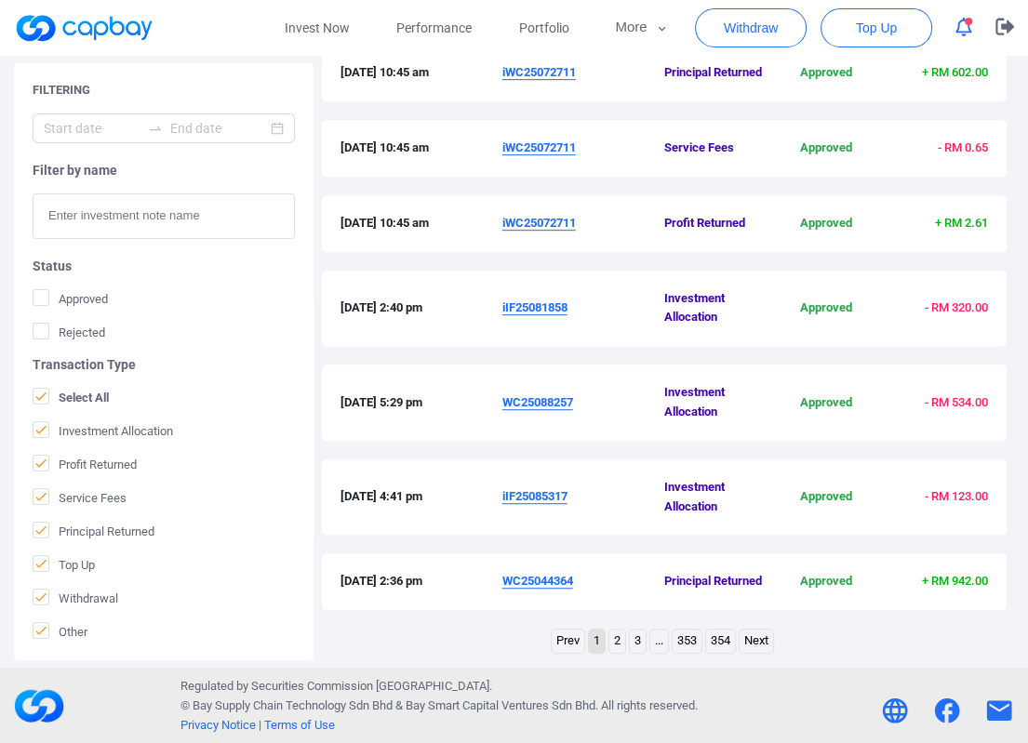
click at [633, 114] on div "[DATE] 10:45 am iWC25072711 Principal Returned Approved + RM 602.00" at bounding box center [665, 82] width 686 height 75
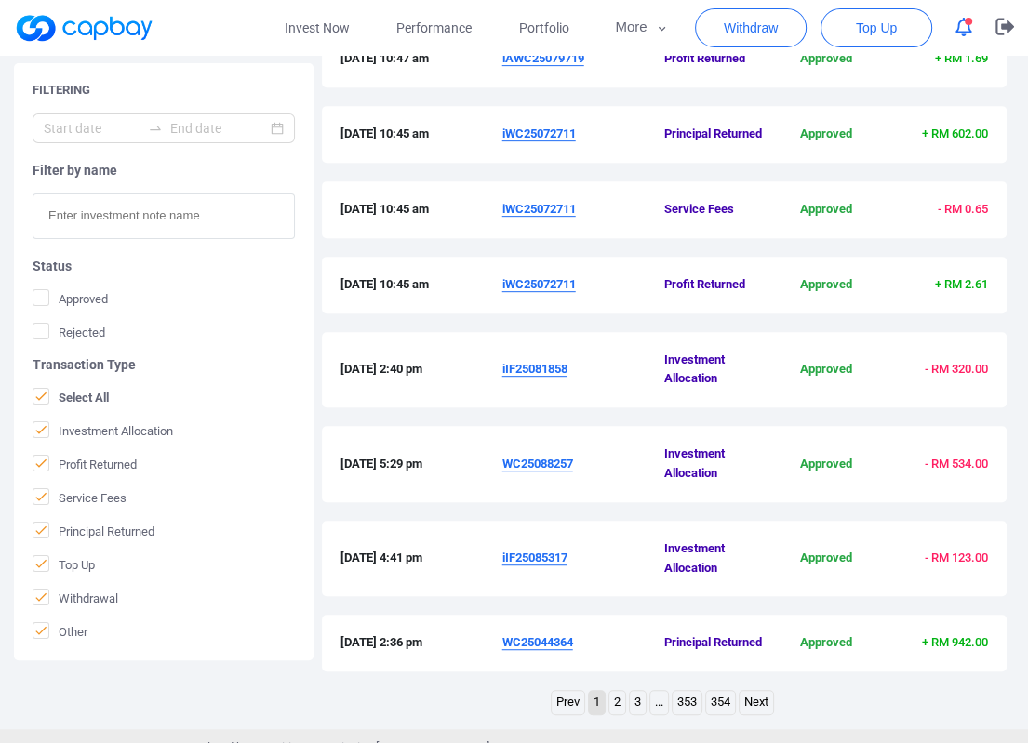
scroll to position [534, 0]
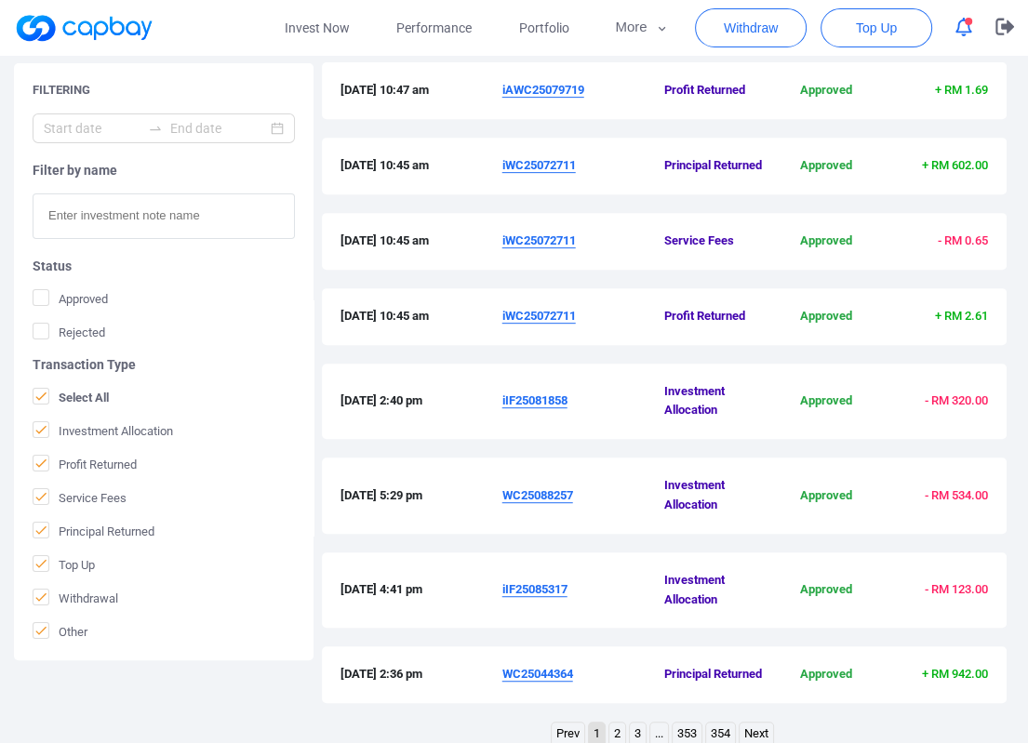
click at [571, 167] on u "iWC25072711" at bounding box center [538, 165] width 73 height 14
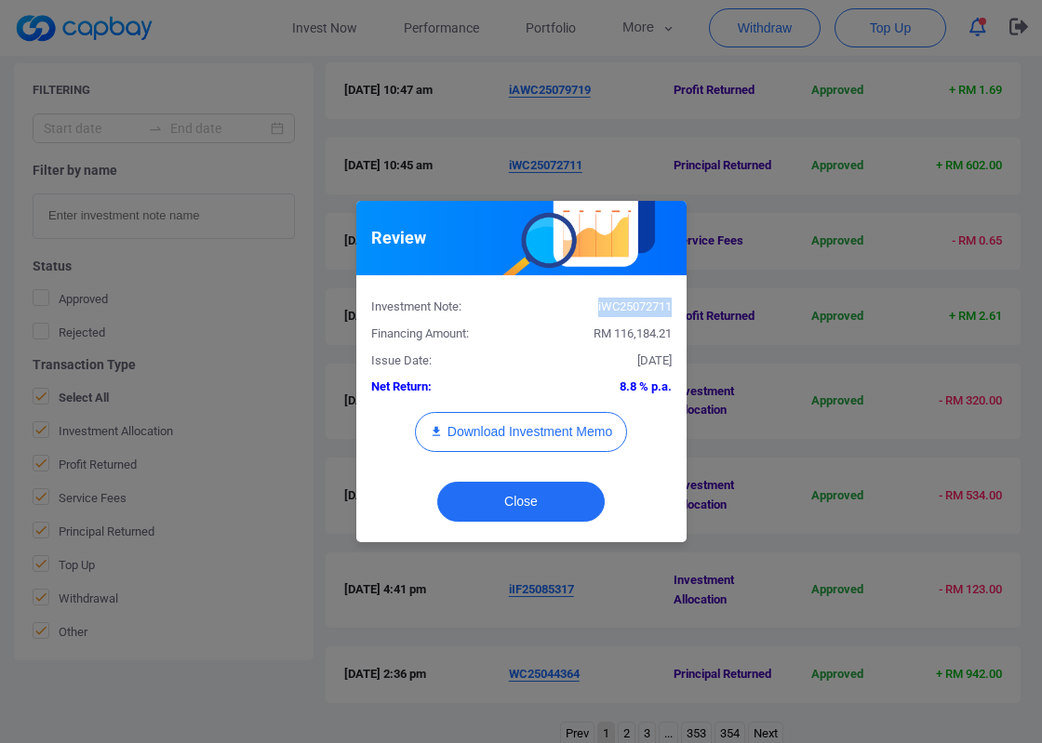
drag, startPoint x: 671, startPoint y: 307, endPoint x: 593, endPoint y: 309, distance: 78.2
click at [593, 309] on div "iWC25072711" at bounding box center [603, 308] width 165 height 20
copy div "iWC25072711"
click at [547, 485] on button "Close" at bounding box center [520, 502] width 167 height 40
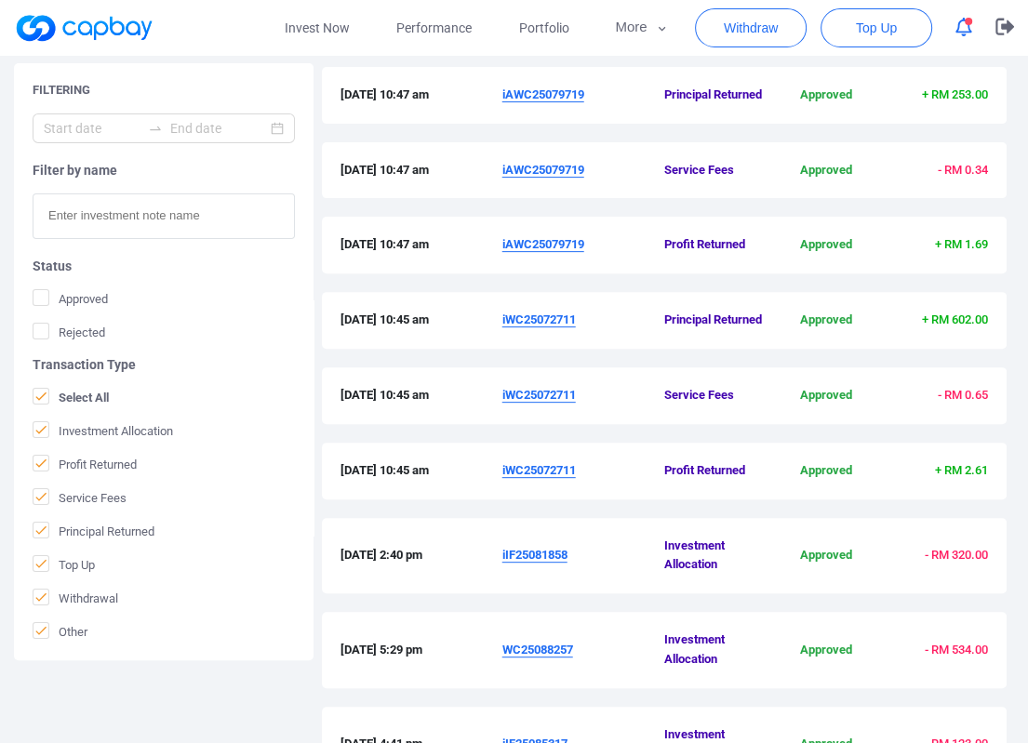
scroll to position [348, 0]
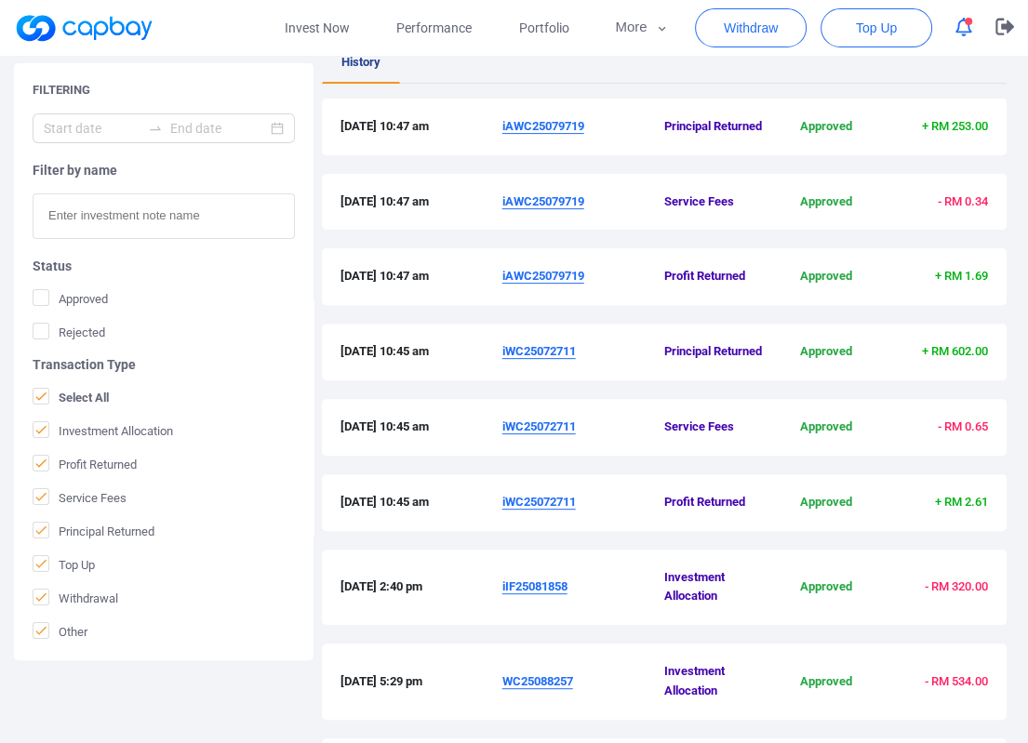
click at [551, 121] on u "iAWC25079719" at bounding box center [543, 126] width 82 height 14
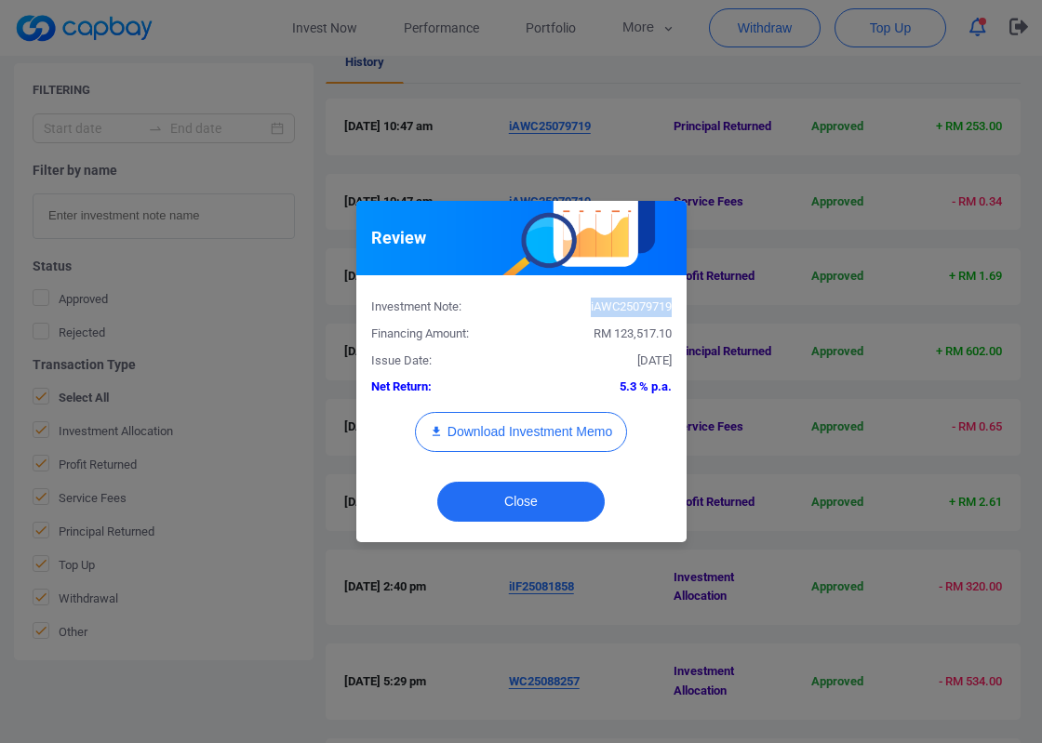
drag, startPoint x: 669, startPoint y: 314, endPoint x: 587, endPoint y: 308, distance: 82.1
click at [587, 308] on div "iAWC25079719" at bounding box center [603, 308] width 165 height 20
copy div "iAWC25079719"
click at [560, 505] on button "Close" at bounding box center [520, 502] width 167 height 40
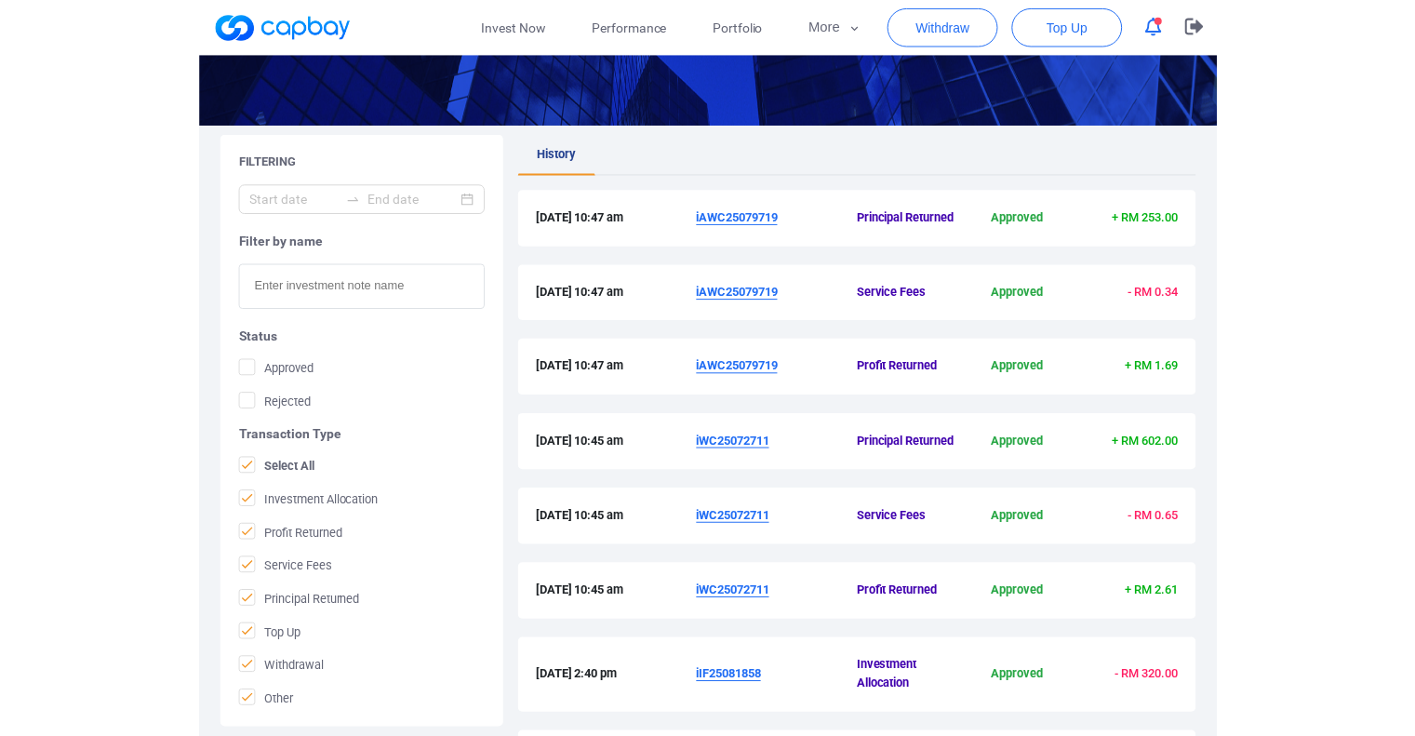
scroll to position [0, 0]
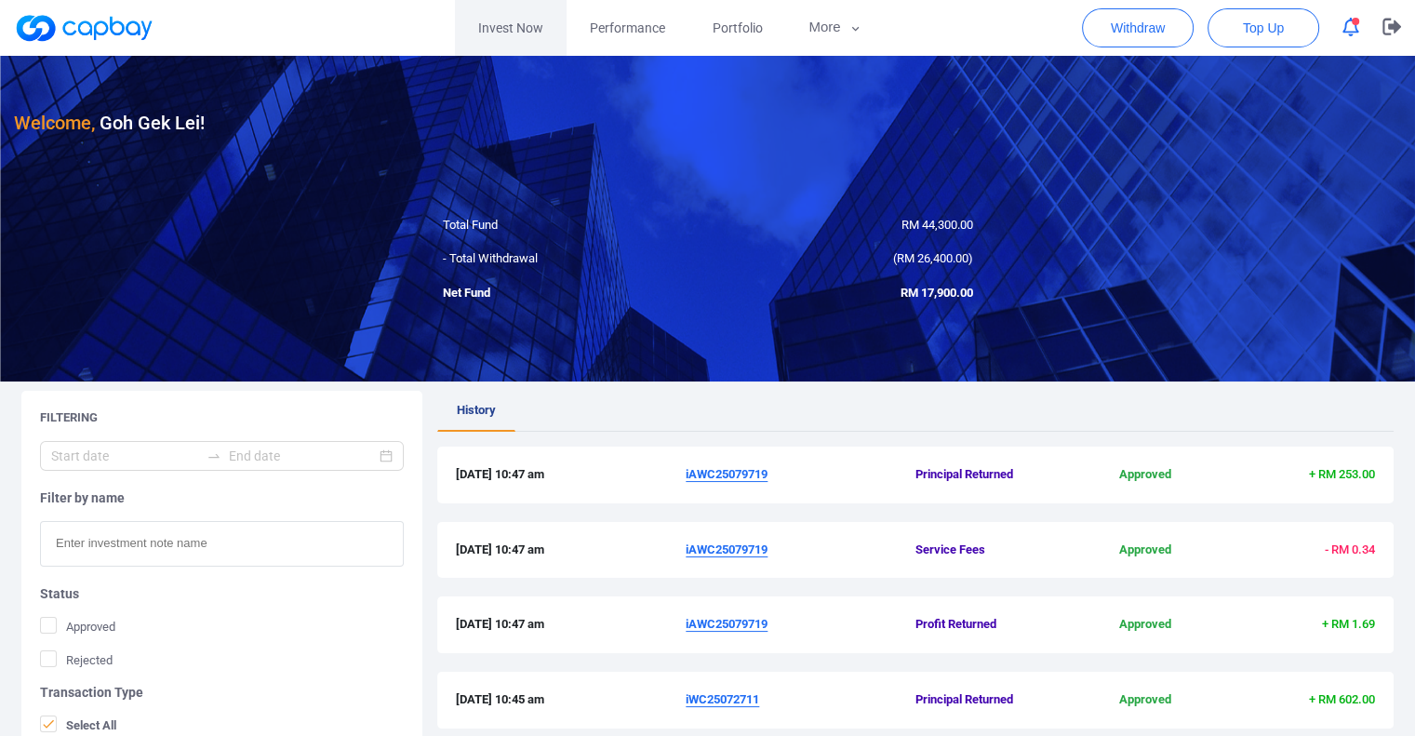
click at [509, 31] on link "Invest Now" at bounding box center [511, 28] width 112 height 56
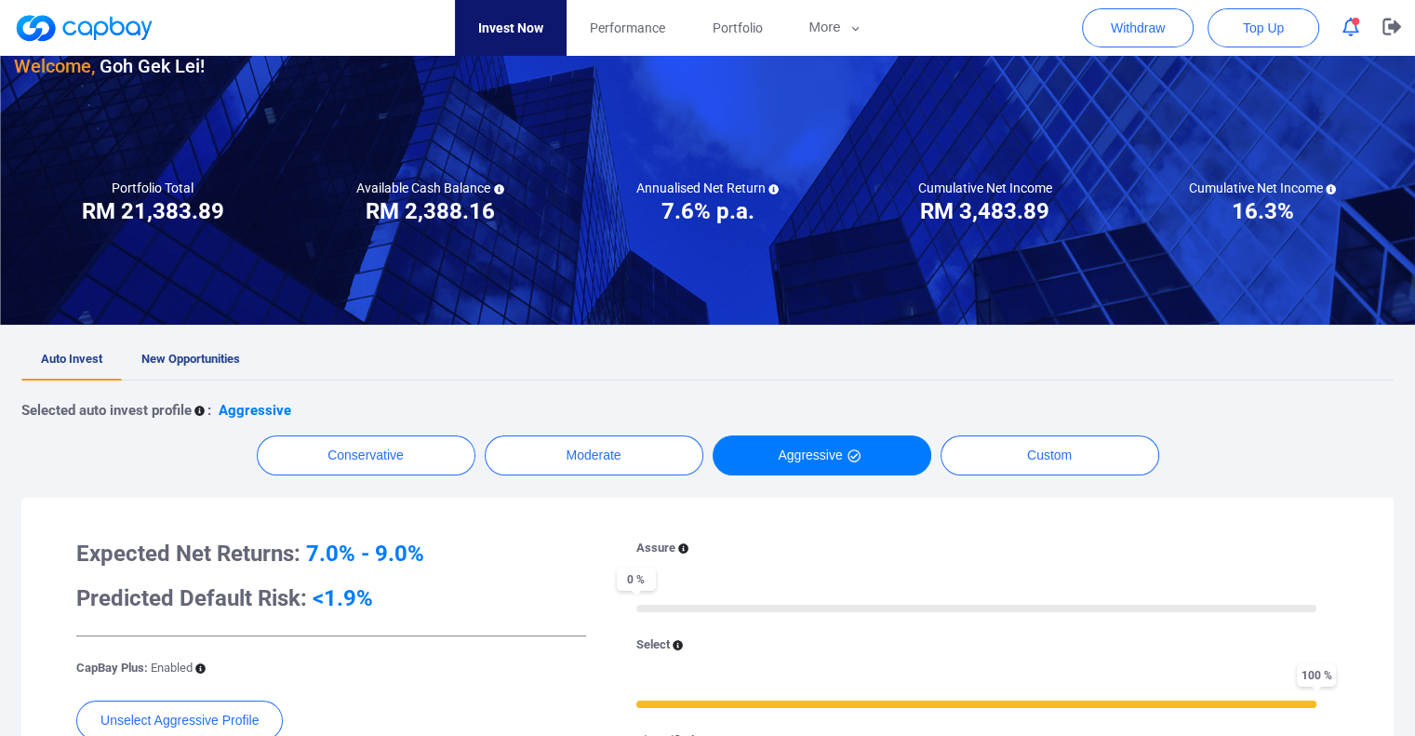
scroll to position [93, 0]
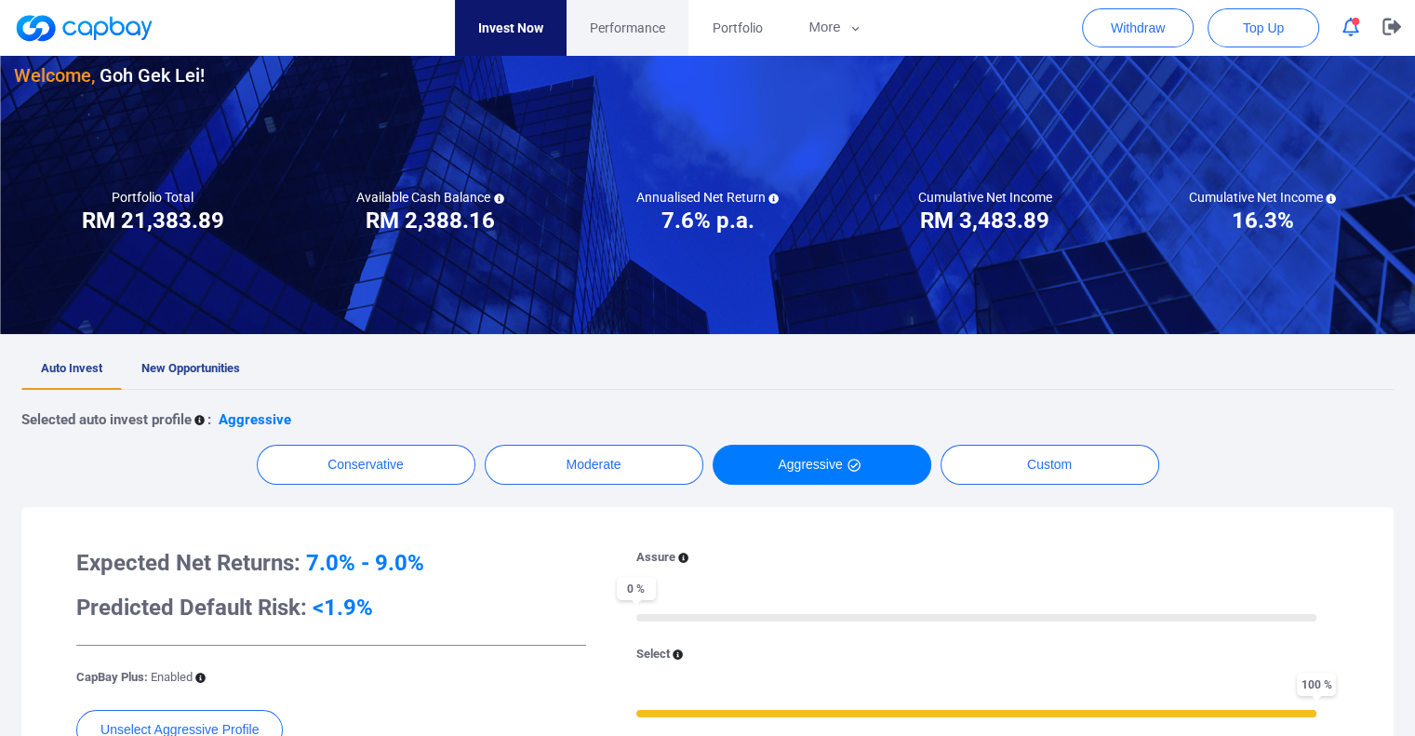
click at [647, 32] on span "Performance" at bounding box center [627, 28] width 75 height 20
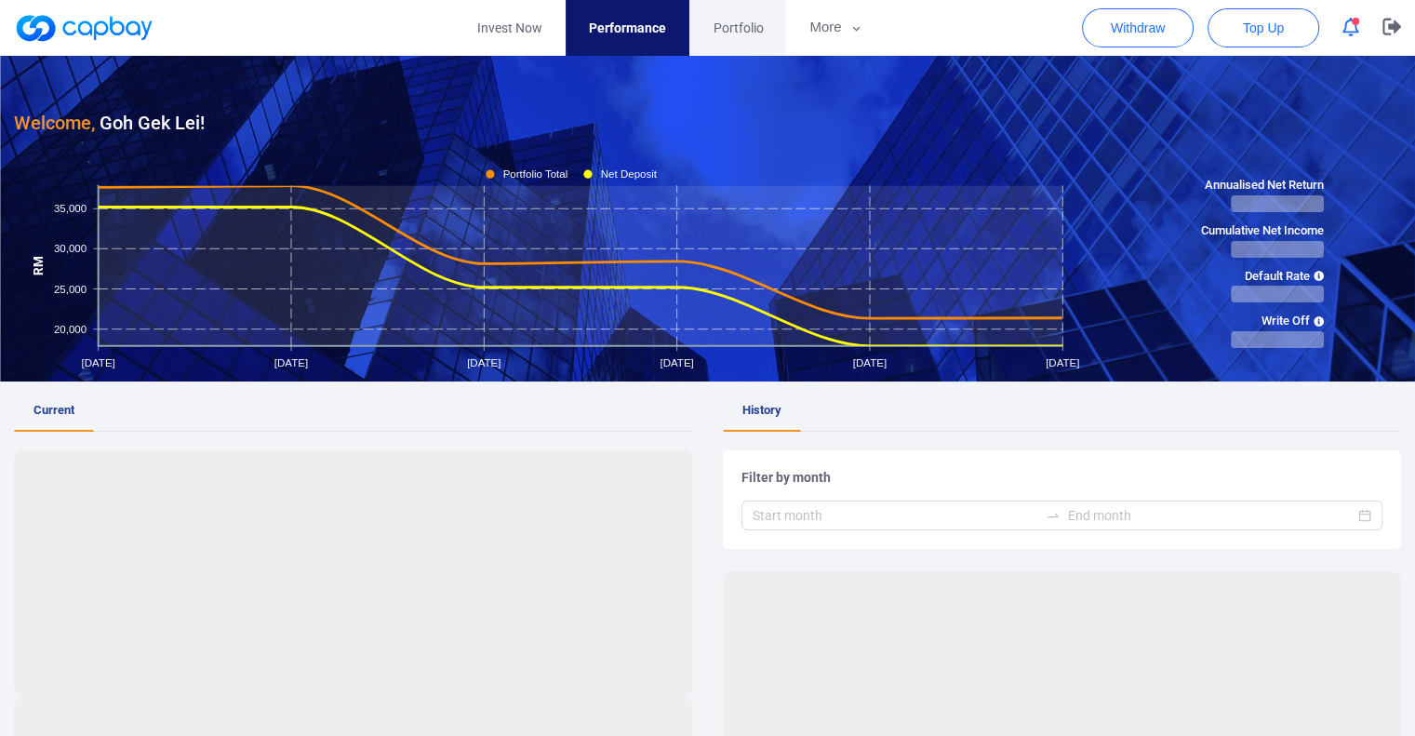
click at [747, 25] on span "Portfolio" at bounding box center [738, 28] width 50 height 20
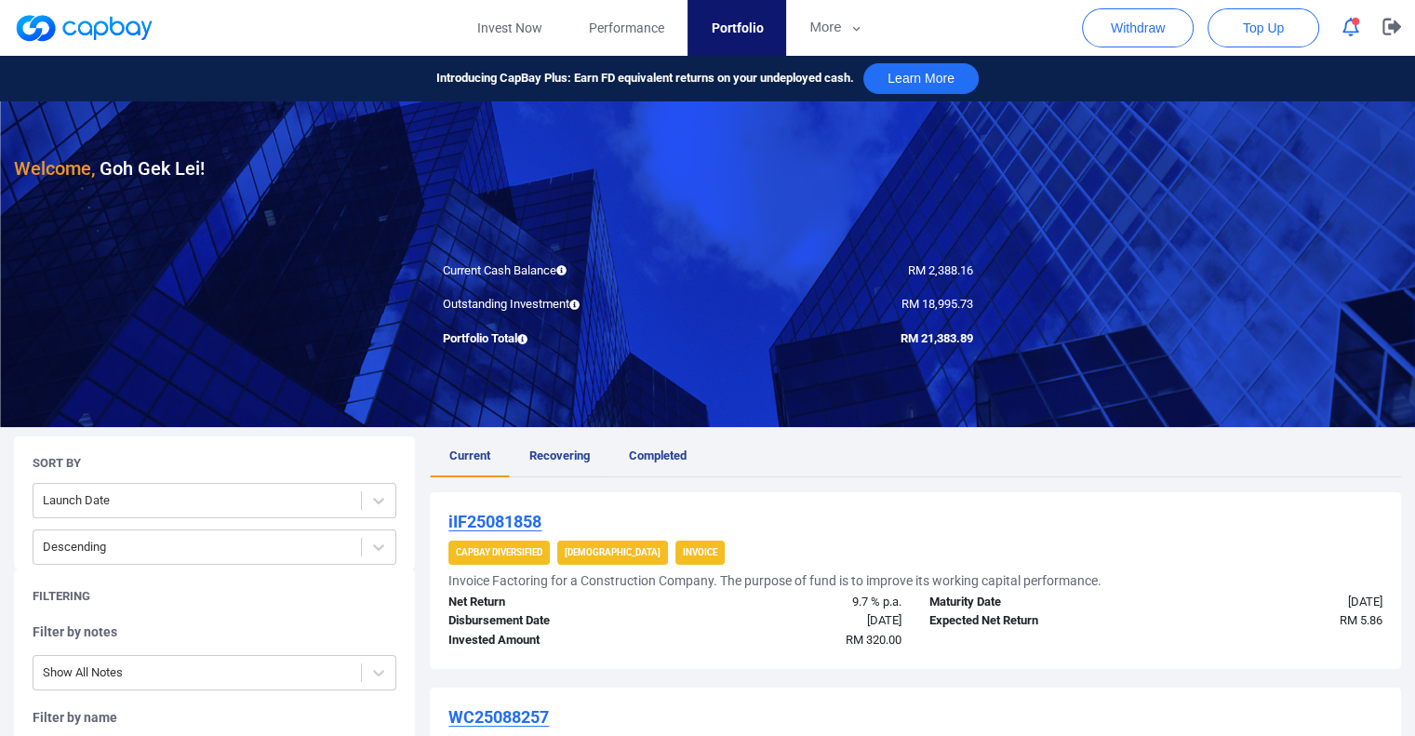
click at [581, 453] on span "Recovering" at bounding box center [559, 455] width 60 height 14
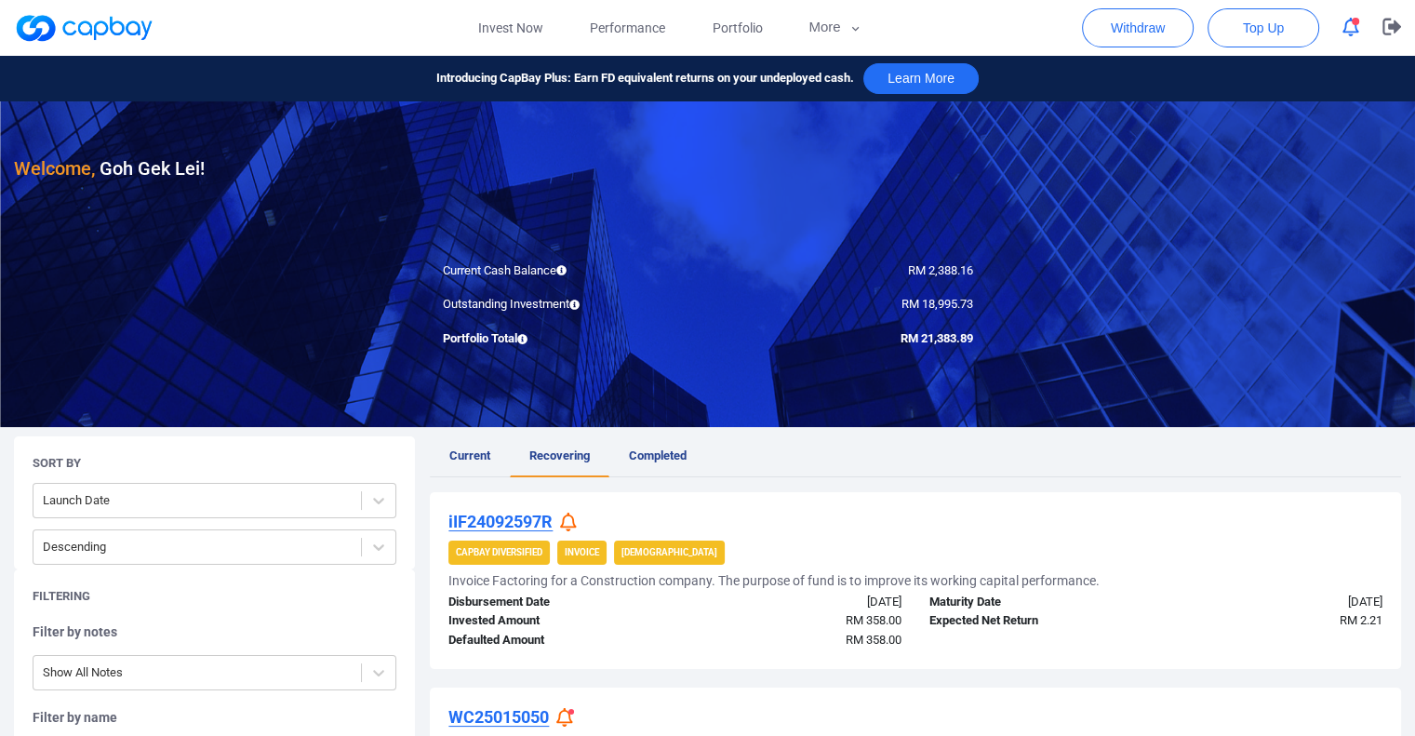
click at [110, 37] on link at bounding box center [84, 28] width 140 height 30
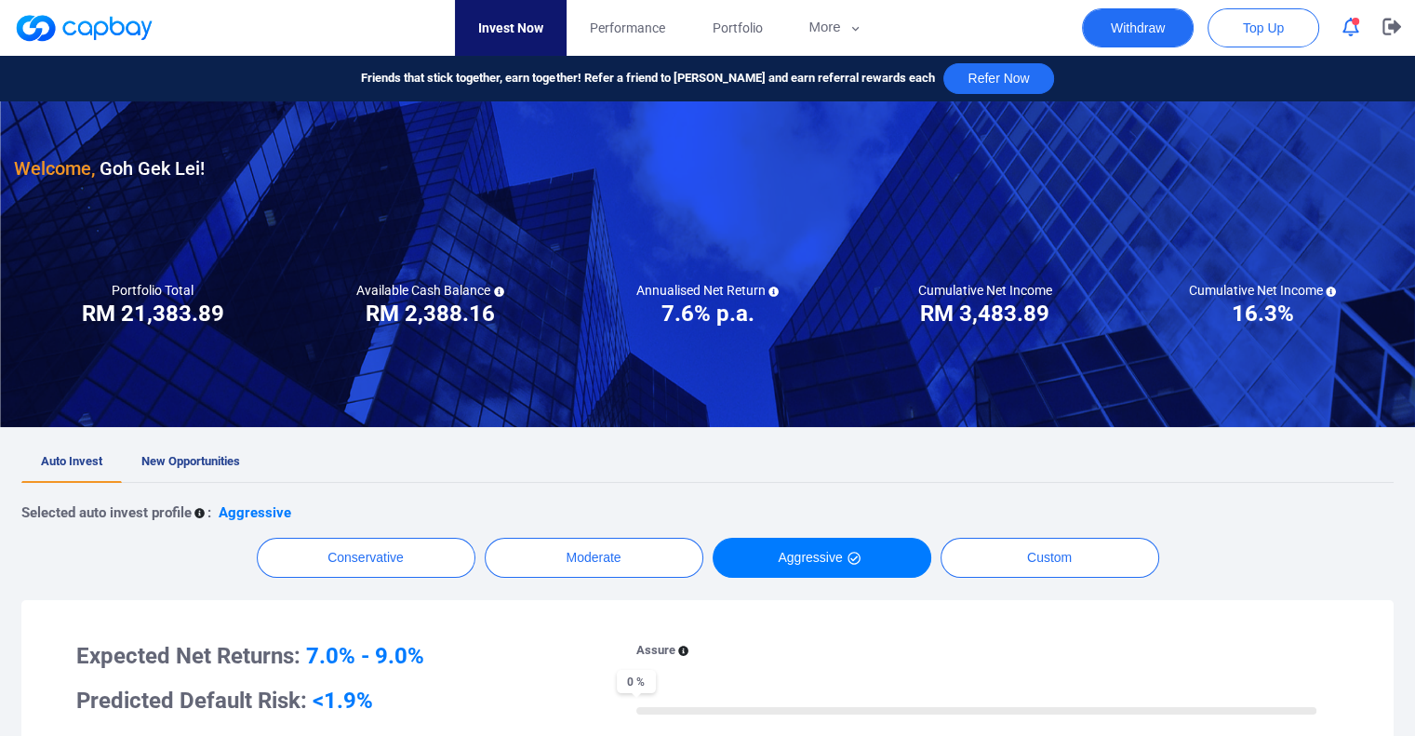
click at [1135, 29] on button "Withdraw" at bounding box center [1138, 27] width 112 height 39
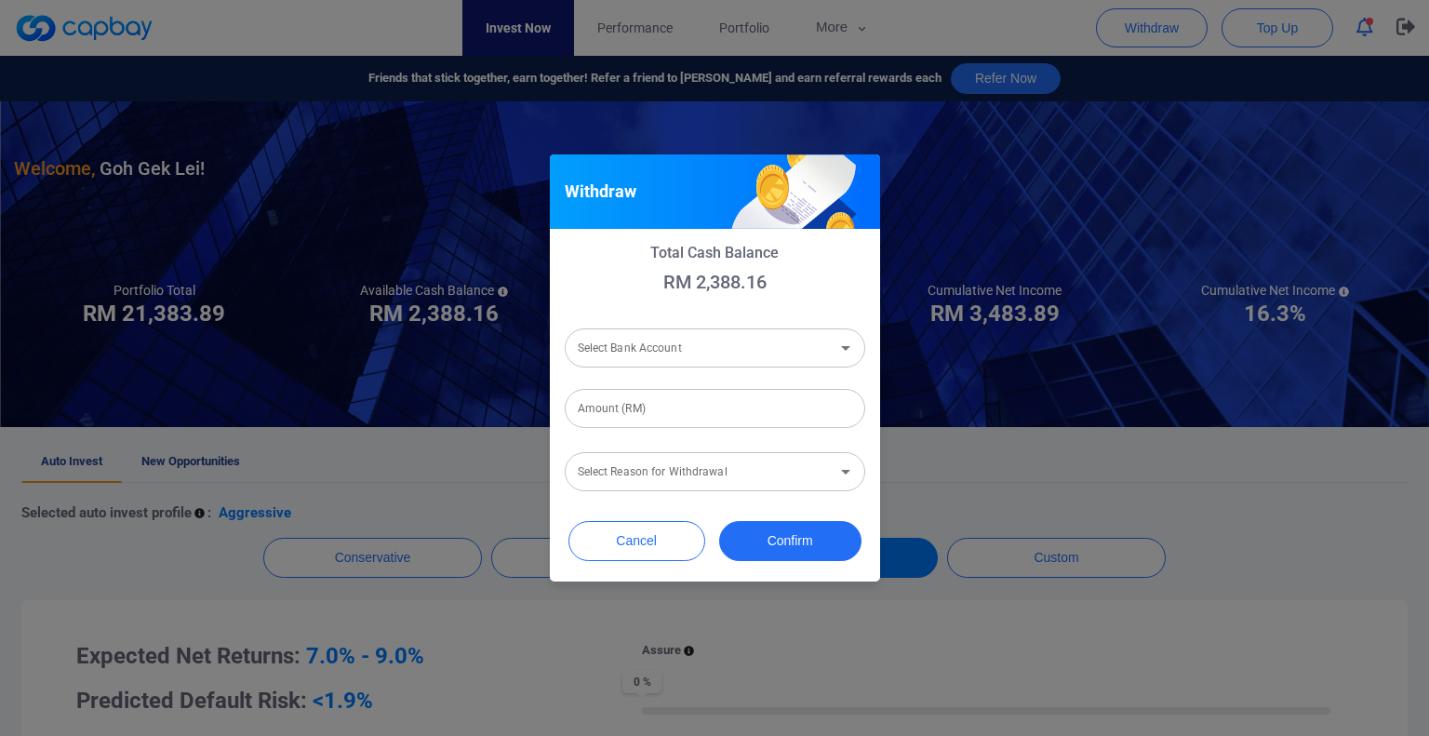
click at [645, 354] on input "Select Bank Account" at bounding box center [699, 348] width 259 height 34
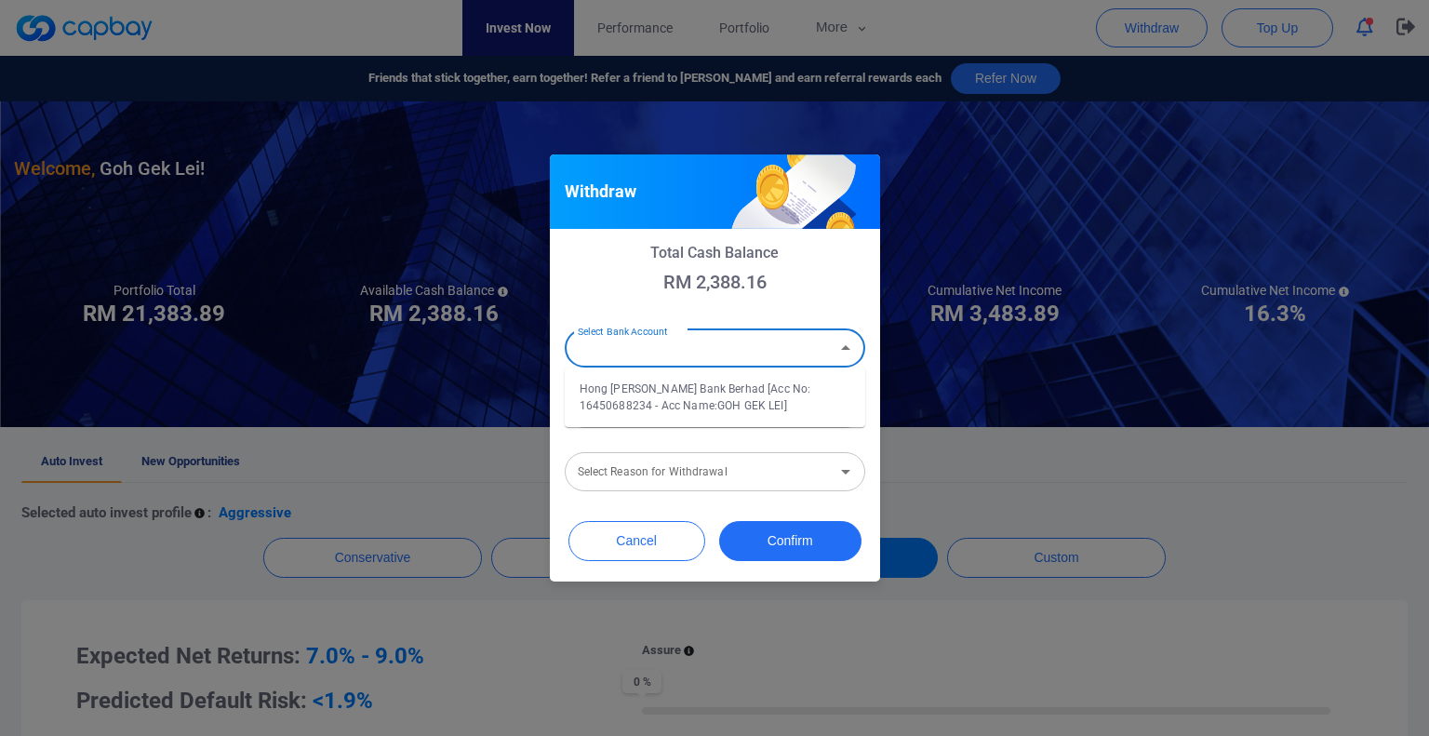
click at [643, 394] on li "Hong [PERSON_NAME] Bank Berhad [Acc No: 16450688234 - Acc Name:GOH GEK LEI]" at bounding box center [715, 397] width 300 height 45
type input "Hong [PERSON_NAME] Bank Berhad [Acc No: 16450688234 - Acc Name:GOH GEK LEI]"
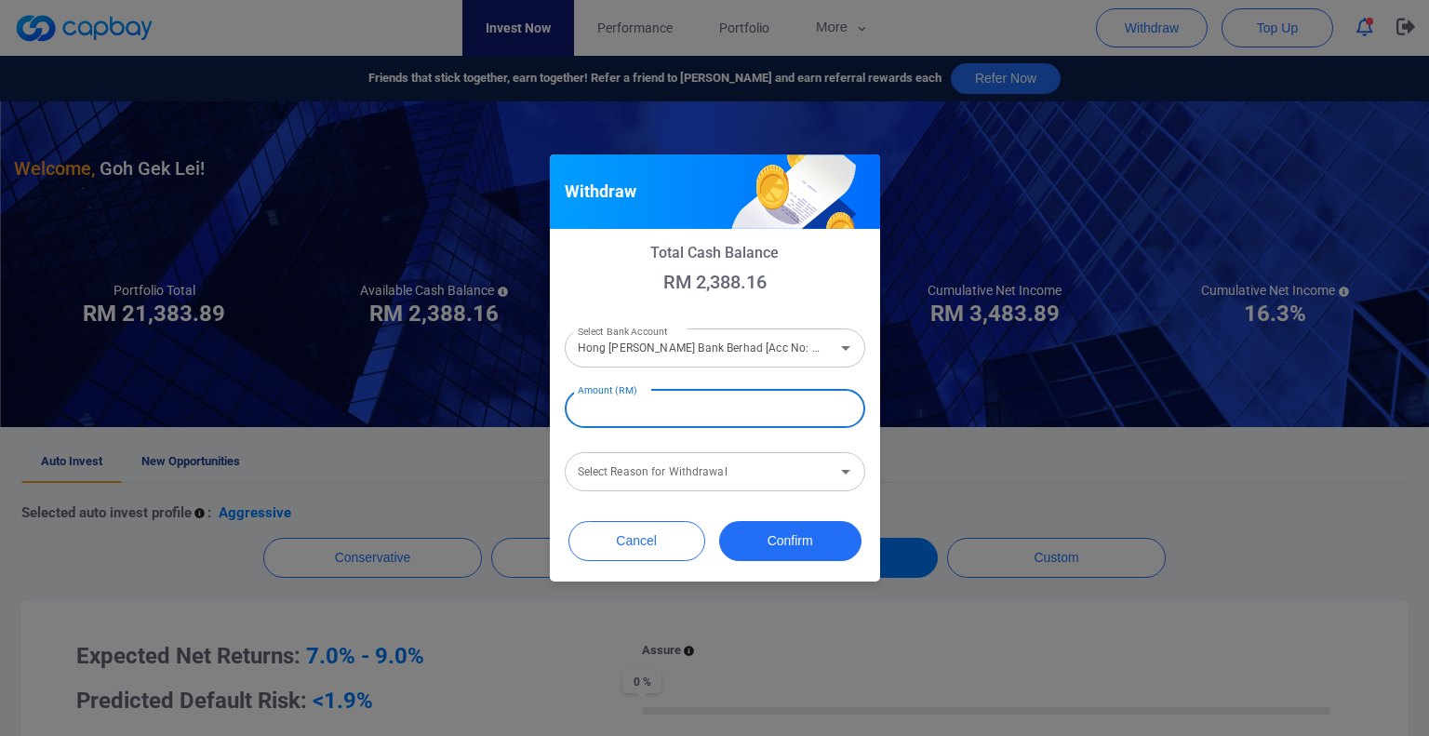
click at [634, 404] on input "Amount (RM)" at bounding box center [715, 408] width 300 height 39
type input "RM 2,300"
click at [643, 475] on input "Select Reason for Withdrawal" at bounding box center [699, 472] width 259 height 34
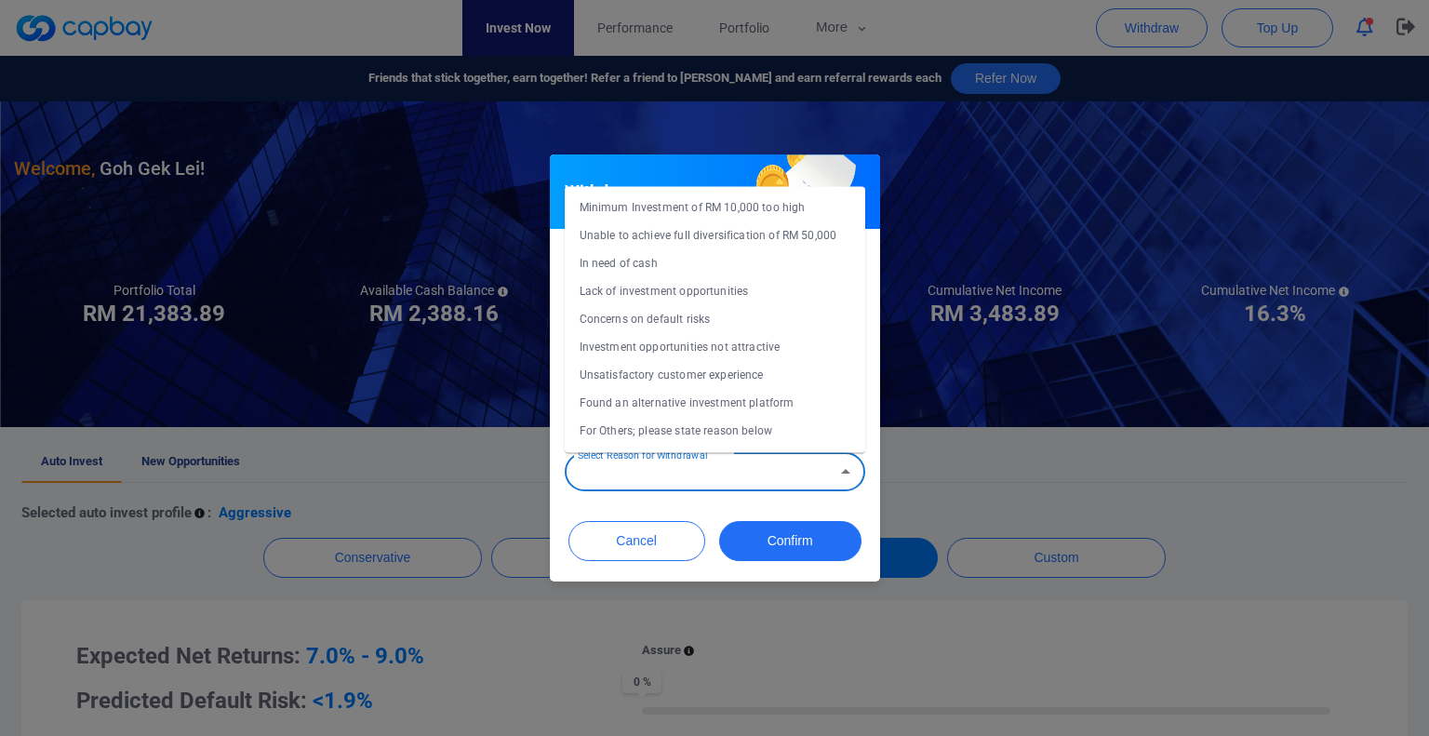
click at [661, 269] on li "In need of cash" at bounding box center [715, 263] width 300 height 28
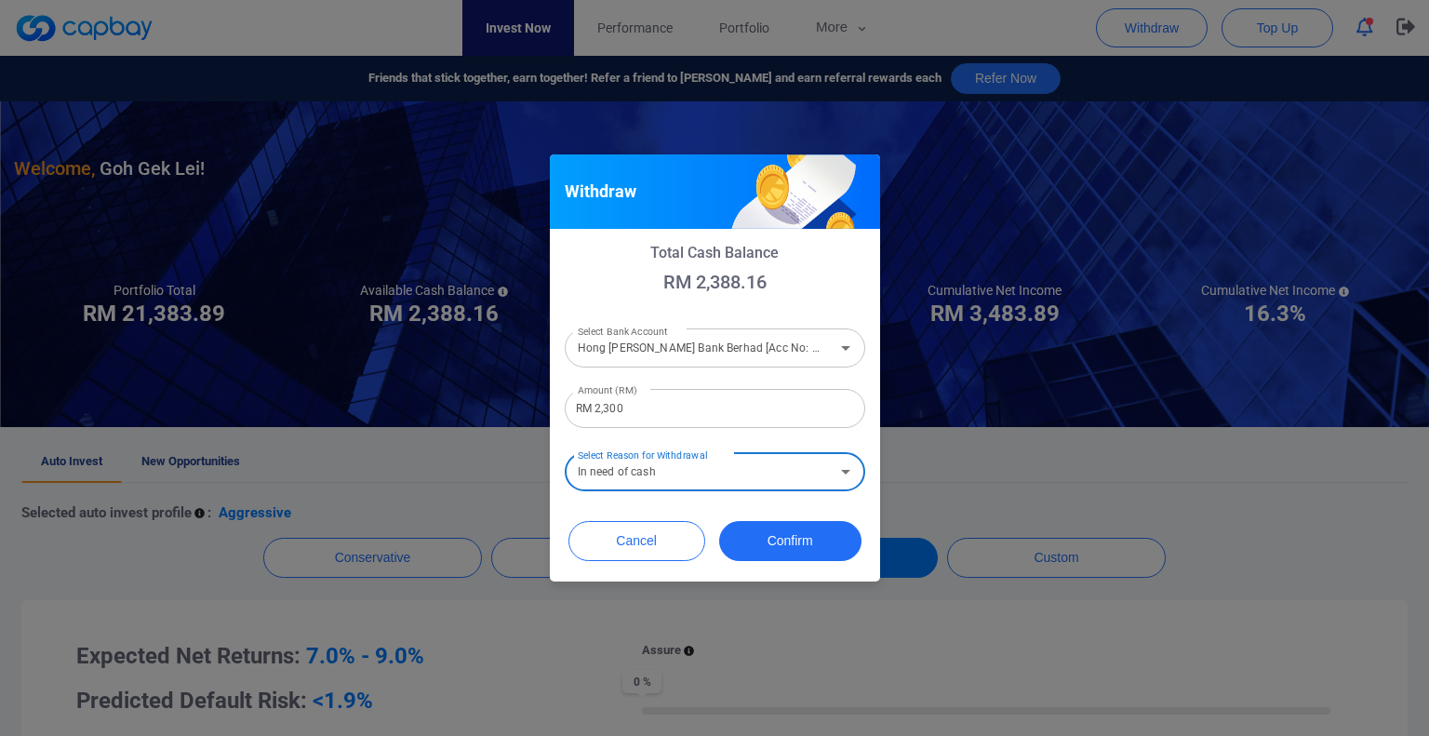
click at [869, 503] on div "Total Cash Balance RM 2,388.16 Select Bank Account Hong [PERSON_NAME] Bank Berh…" at bounding box center [715, 369] width 330 height 281
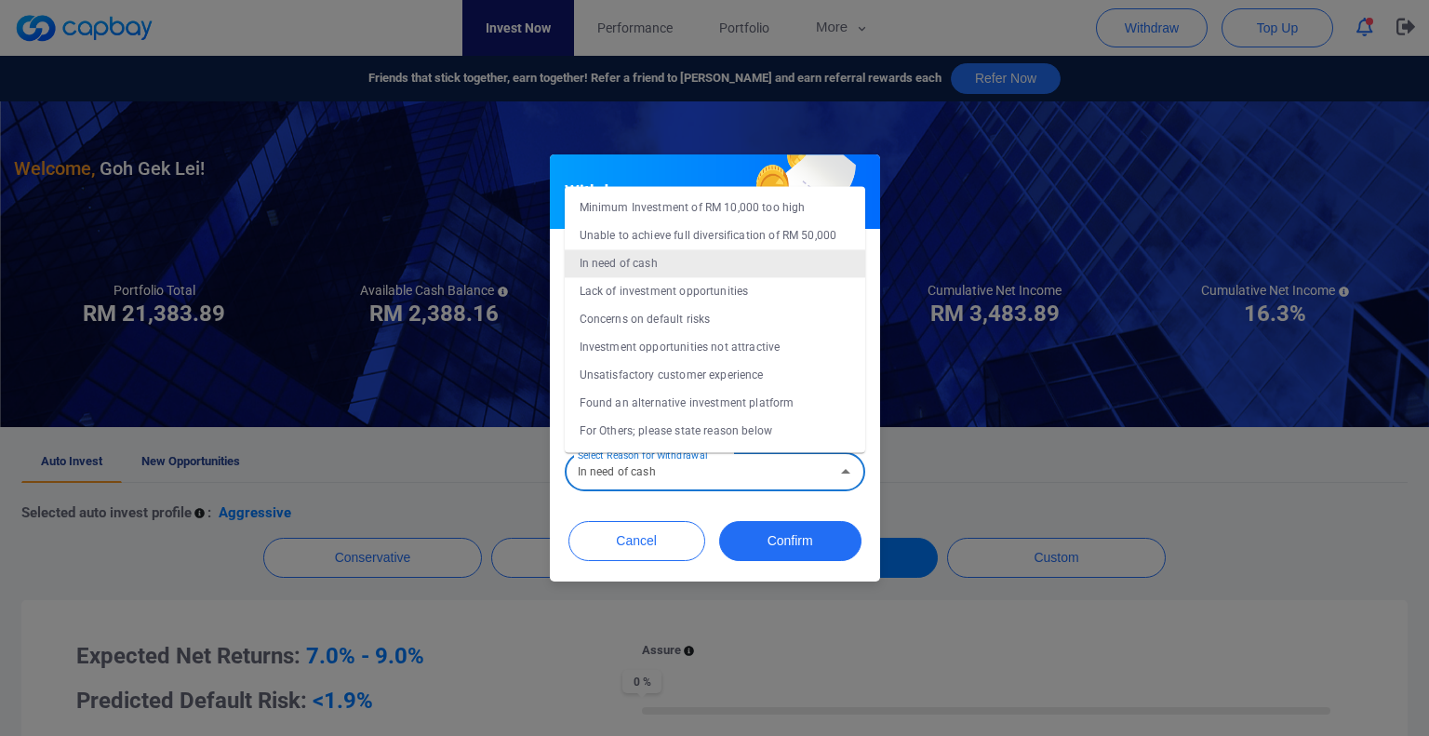
click at [781, 483] on input "In need of cash" at bounding box center [699, 472] width 259 height 34
click at [662, 319] on li "Concerns on default risks" at bounding box center [715, 319] width 300 height 28
type input "Concerns on default risks"
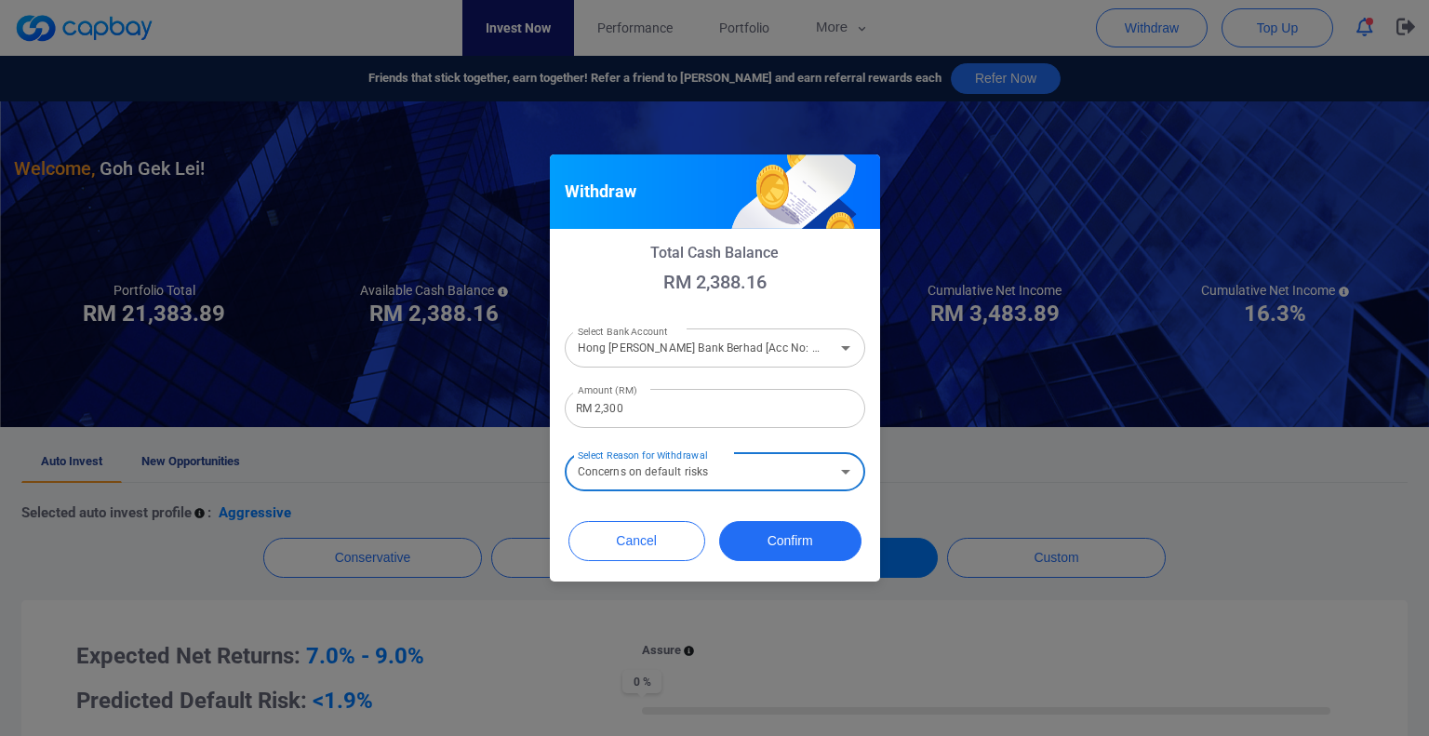
click at [859, 498] on div "Total Cash Balance RM 2,388.16 Select Bank Account Hong [PERSON_NAME] Bank Berh…" at bounding box center [715, 369] width 330 height 281
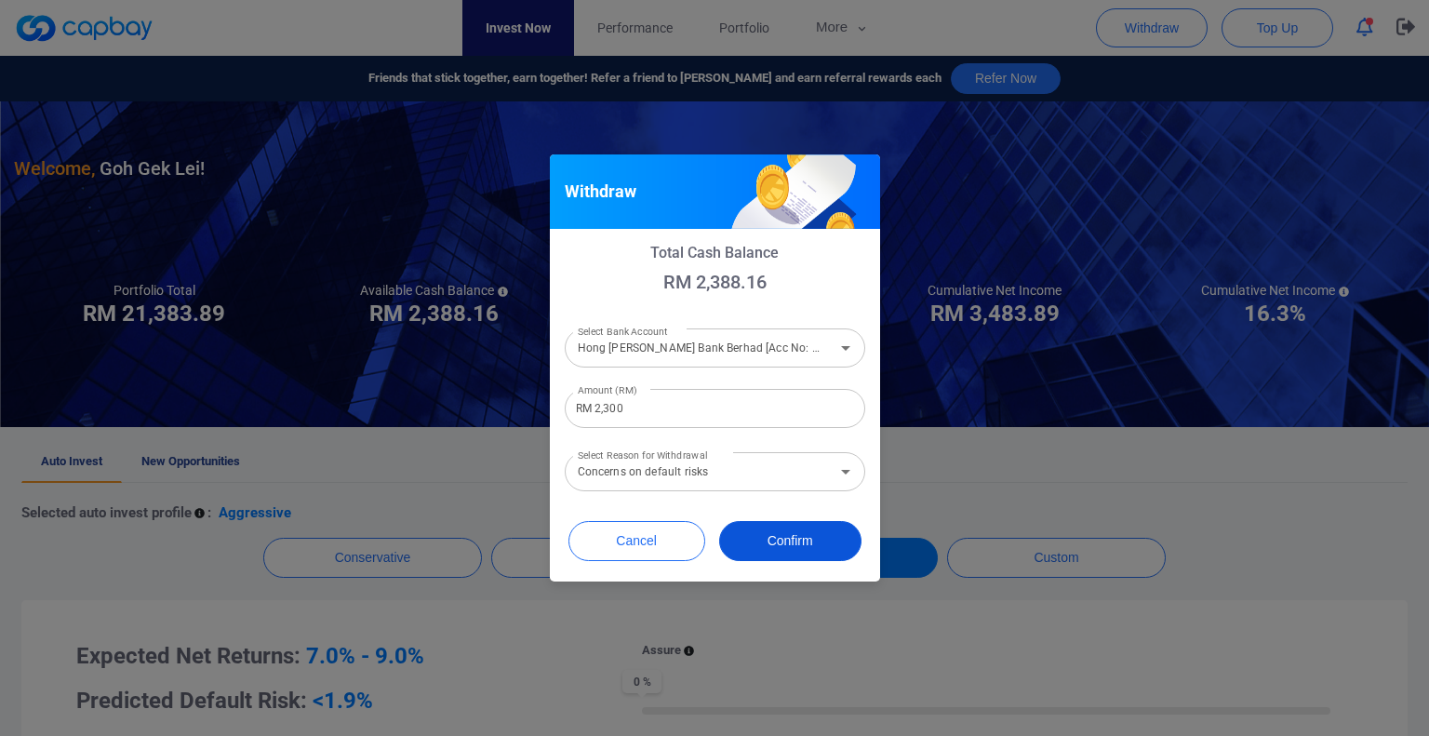
click at [789, 536] on button "Confirm" at bounding box center [790, 541] width 142 height 40
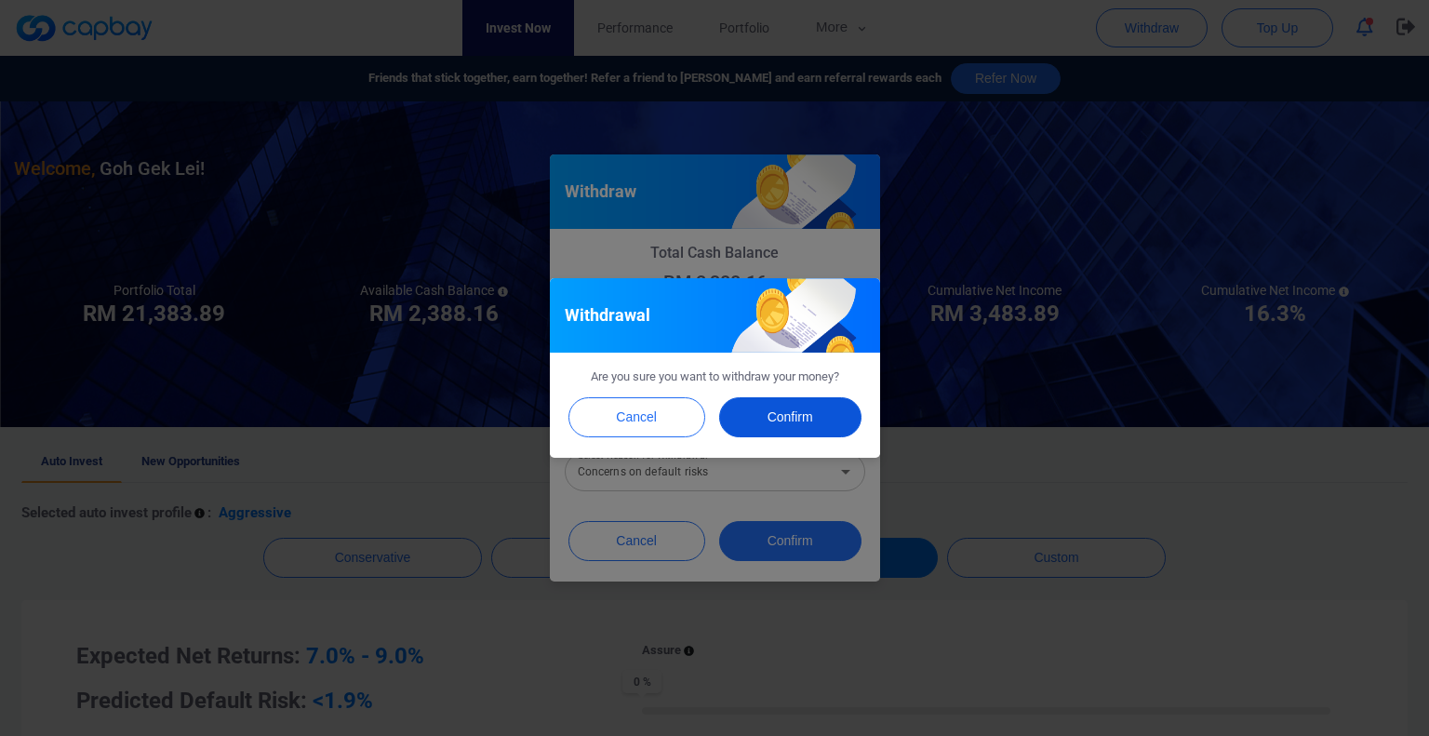
click at [794, 410] on button "Confirm" at bounding box center [790, 417] width 142 height 40
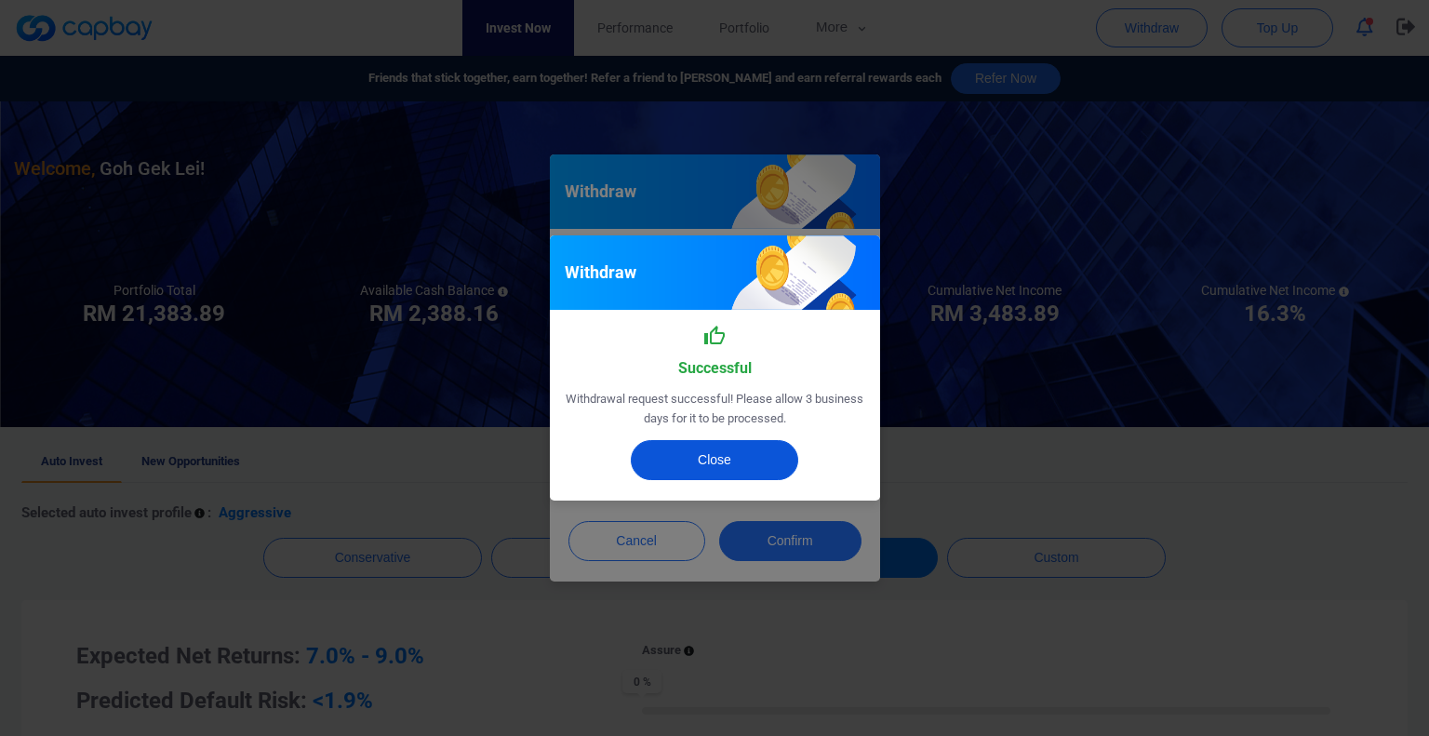
click at [722, 457] on button "Close" at bounding box center [714, 460] width 167 height 40
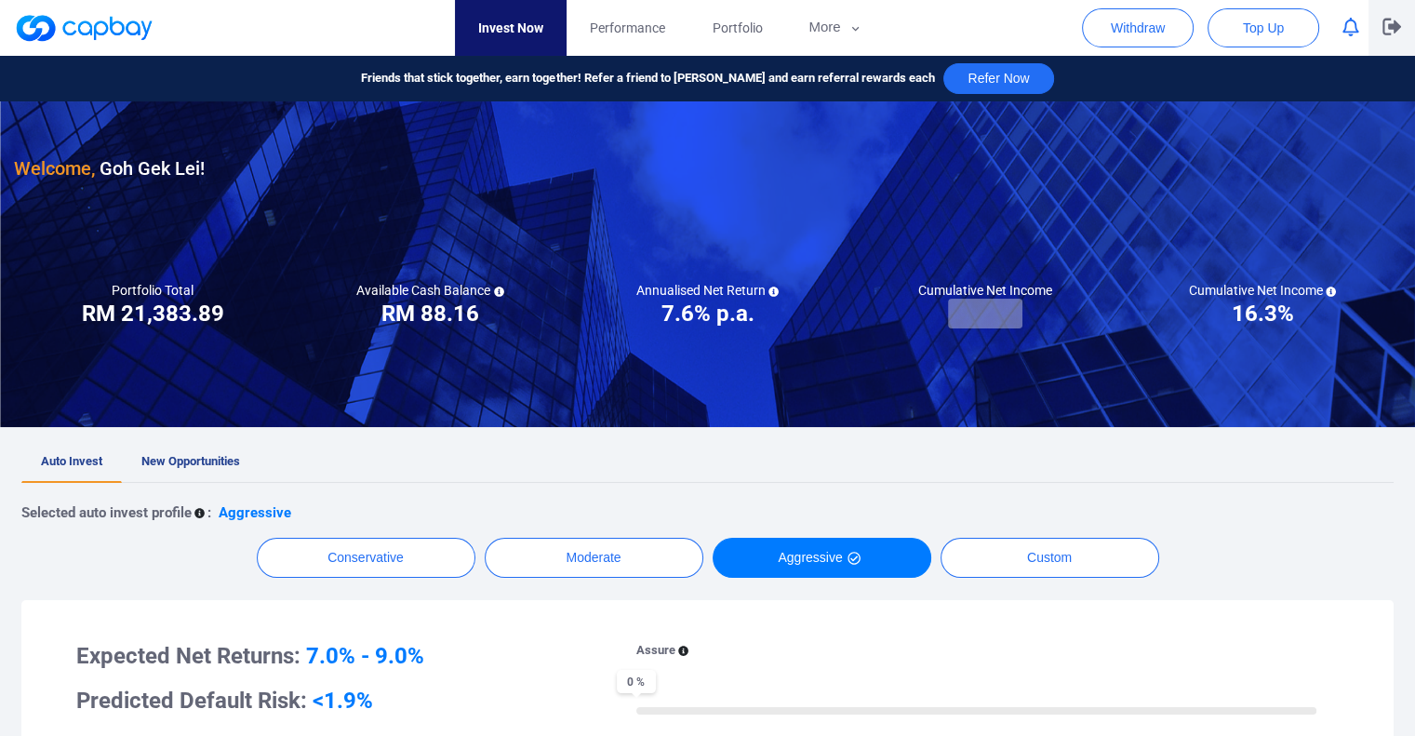
click at [1396, 23] on icon "button" at bounding box center [1391, 27] width 19 height 17
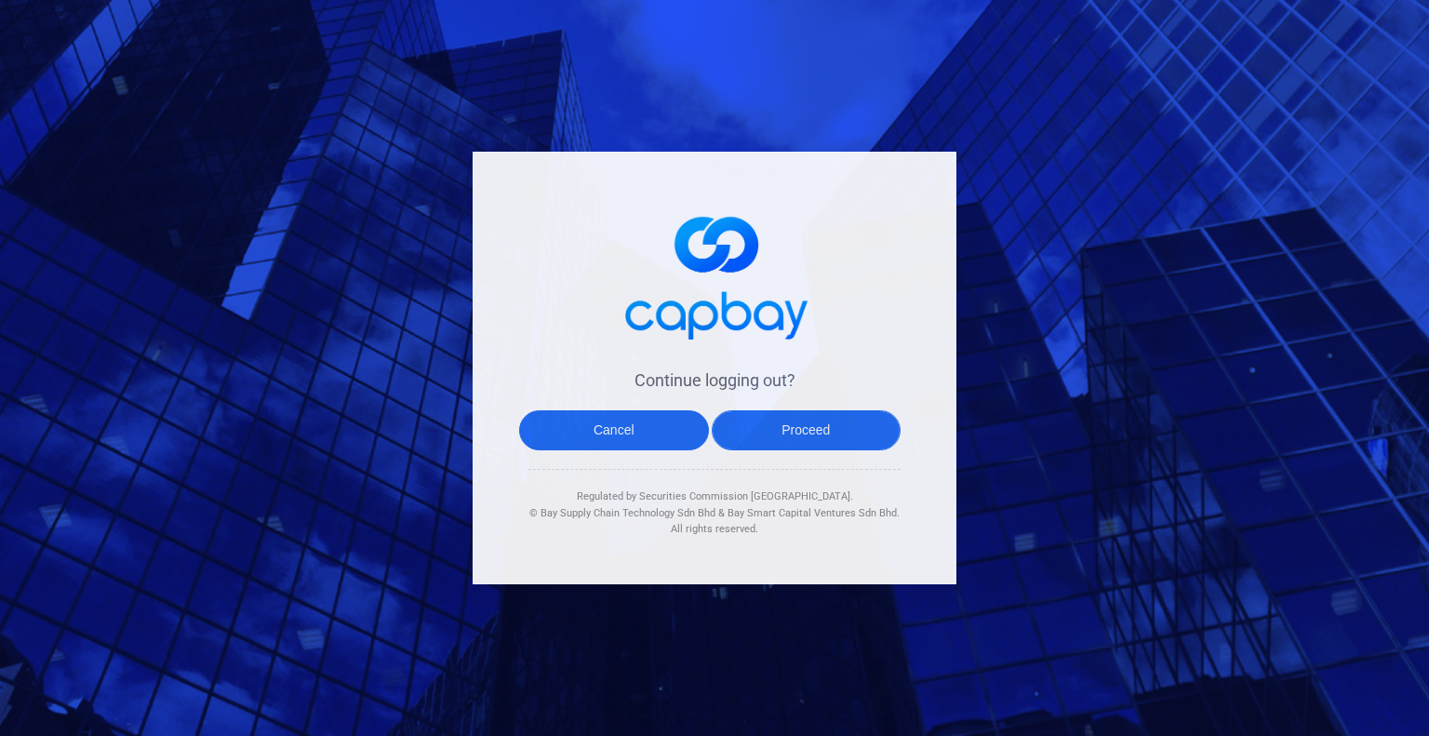
click at [770, 414] on button "Proceed" at bounding box center [807, 430] width 190 height 40
